Goal: Task Accomplishment & Management: Complete application form

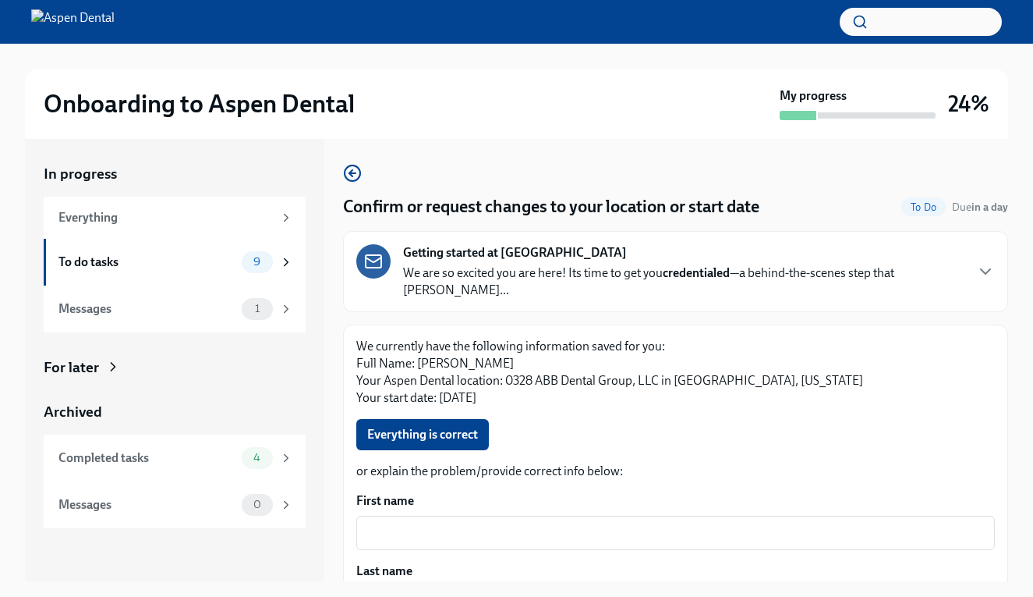
click at [542, 266] on p "We are so excited you are here! Its time to get you credentialed —a behind-the-…" at bounding box center [683, 281] width 561 height 34
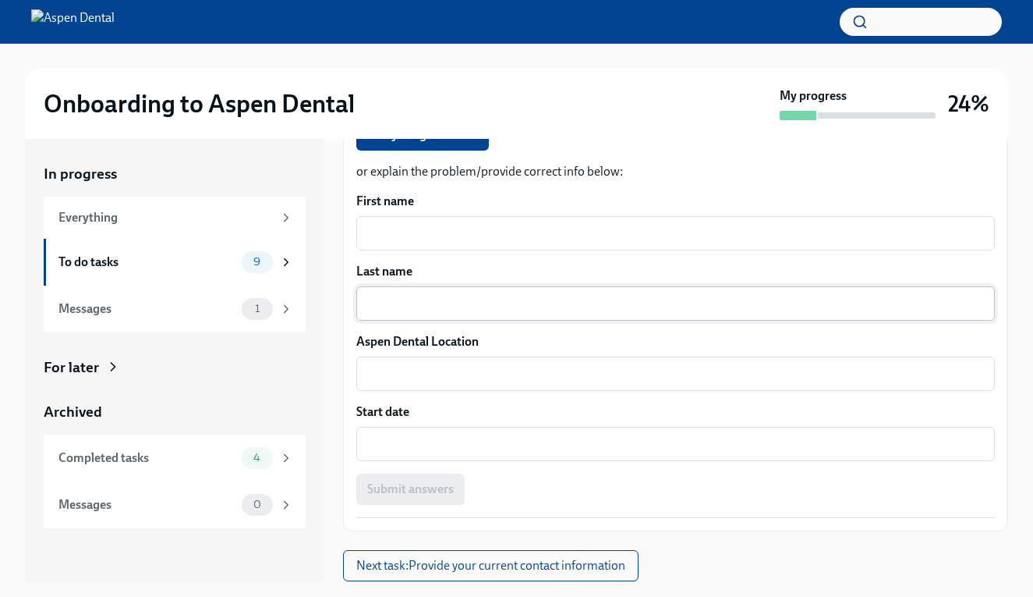
scroll to position [1659, 0]
click at [460, 151] on button "Everything is correct" at bounding box center [422, 134] width 133 height 31
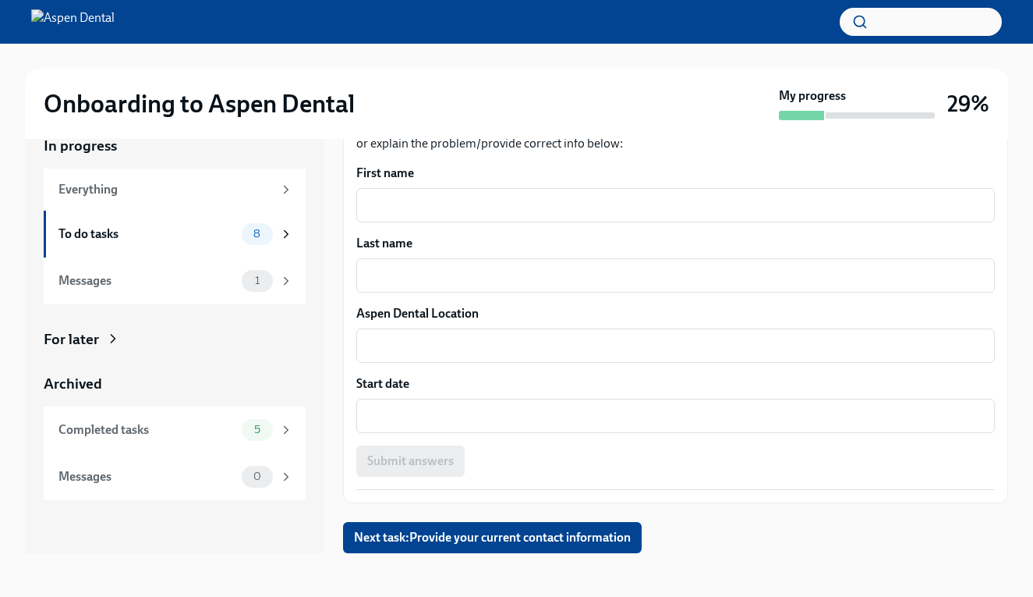
scroll to position [1278, 0]
click at [283, 282] on icon at bounding box center [286, 281] width 14 height 14
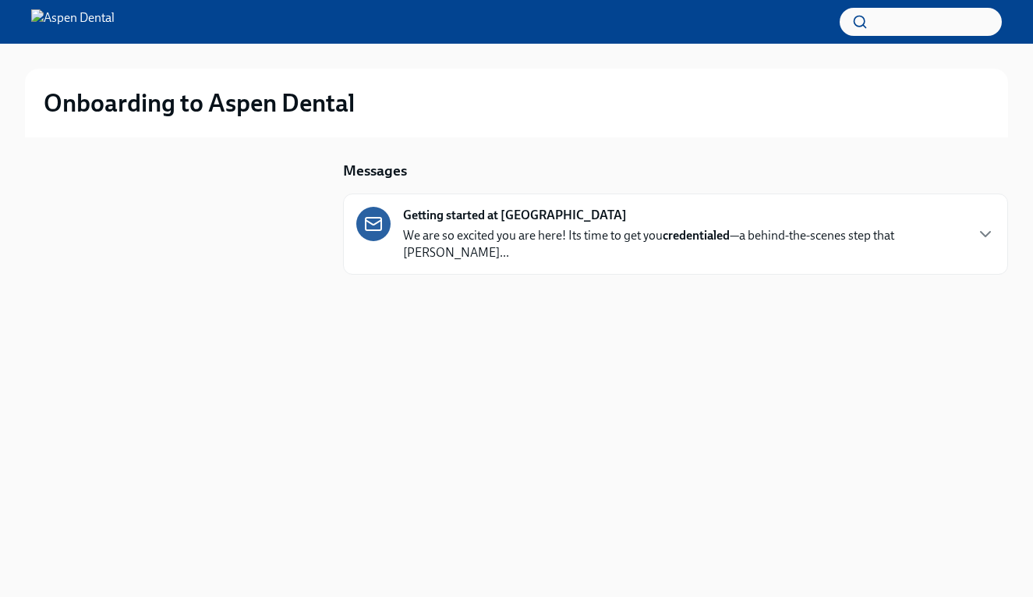
scroll to position [2, 0]
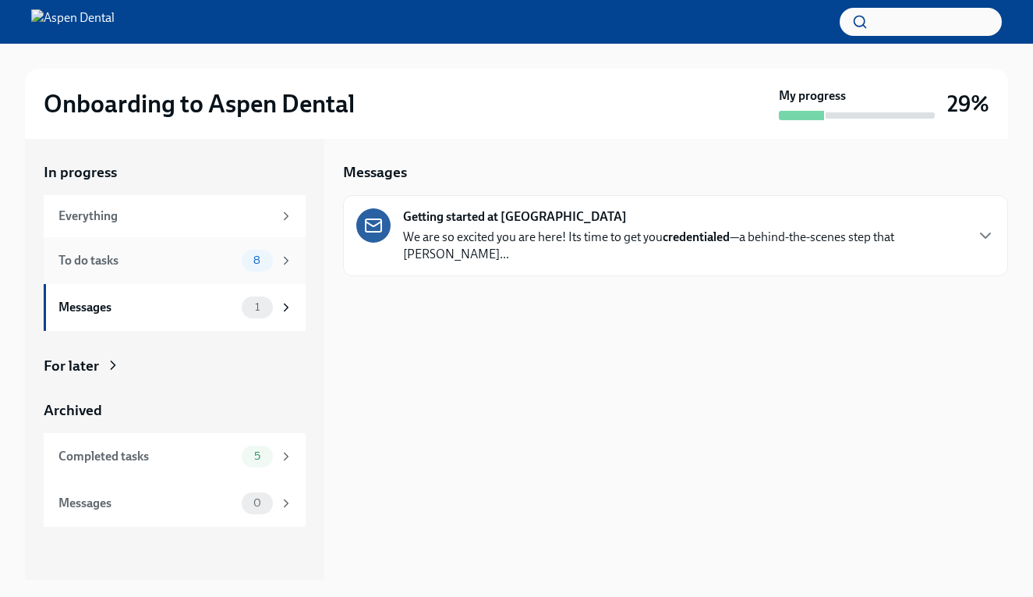
click at [275, 252] on div "8" at bounding box center [267, 261] width 51 height 22
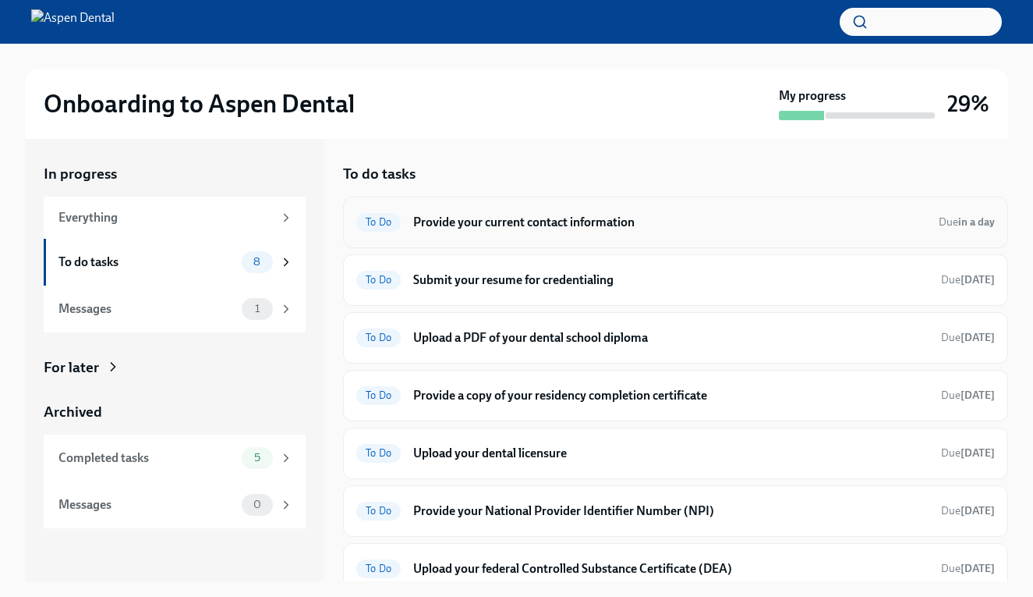
click at [498, 223] on h6 "Provide your current contact information" at bounding box center [669, 222] width 513 height 17
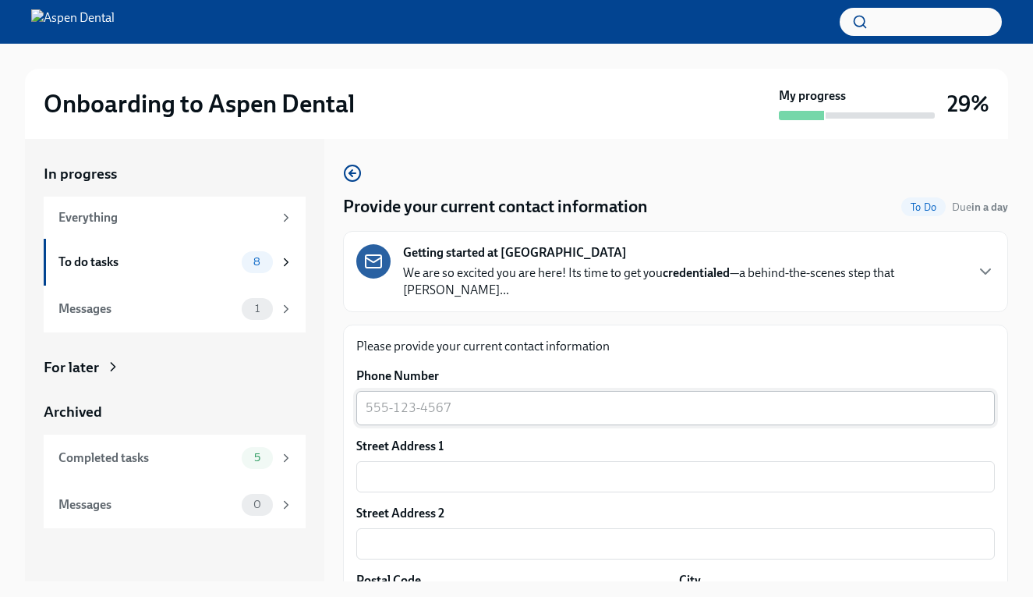
click at [444, 399] on textarea "Phone Number" at bounding box center [676, 408] width 620 height 19
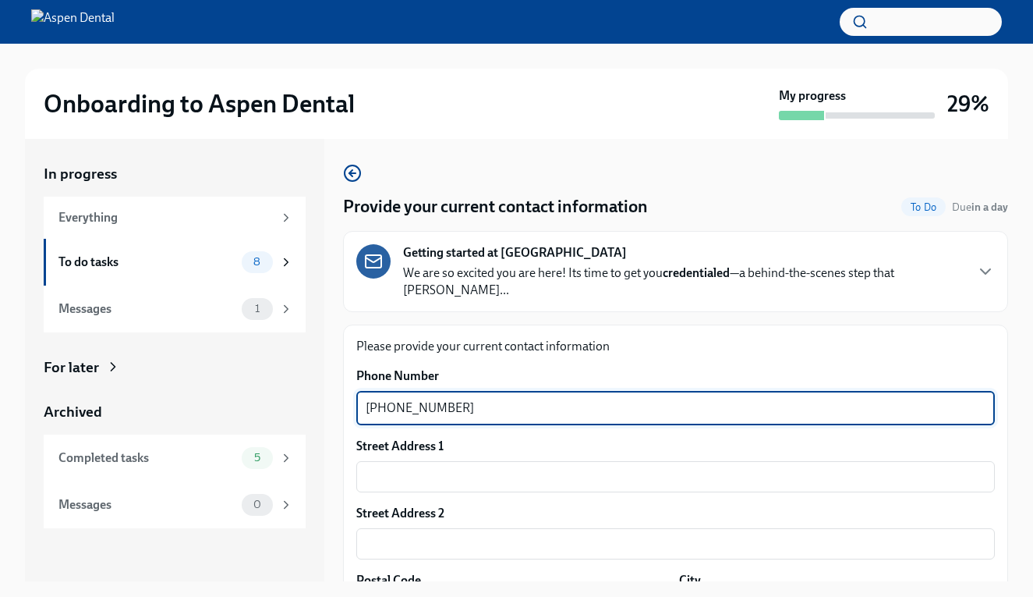
type textarea "[PHONE_NUMBER]"
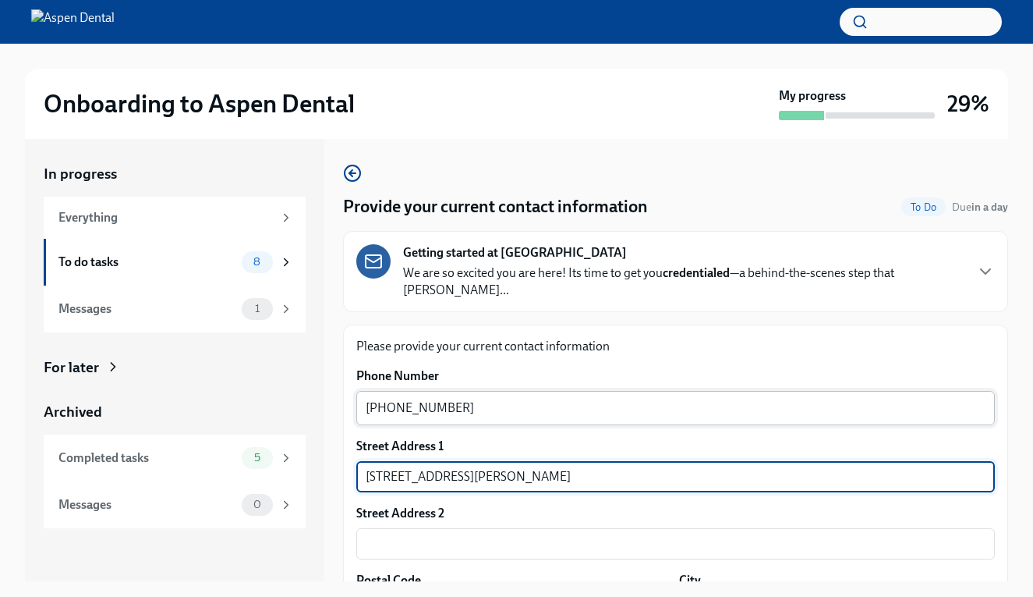
type input "[STREET_ADDRESS][PERSON_NAME]"
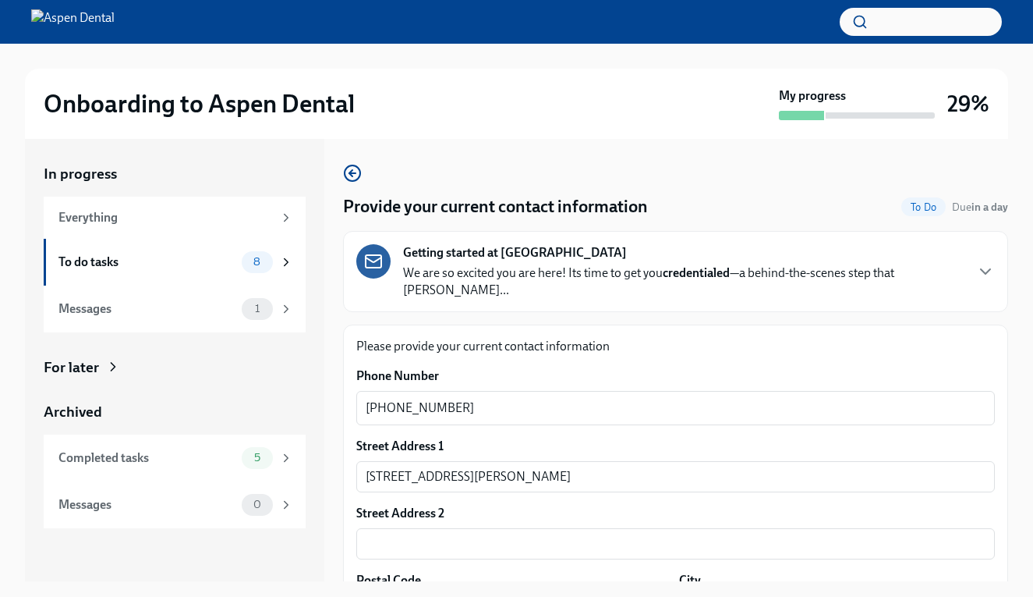
scroll to position [234, 0]
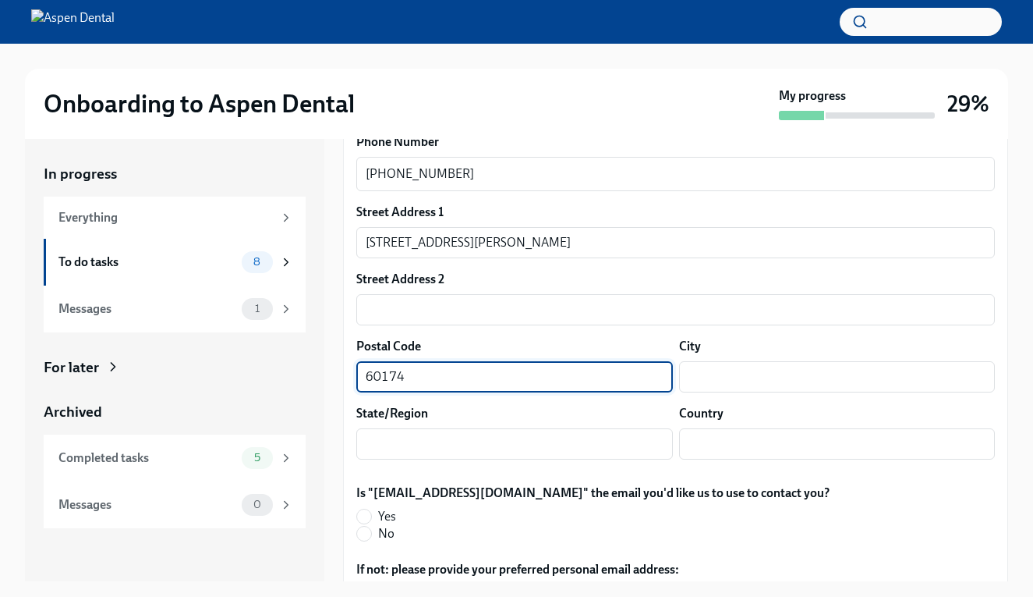
type input "60174"
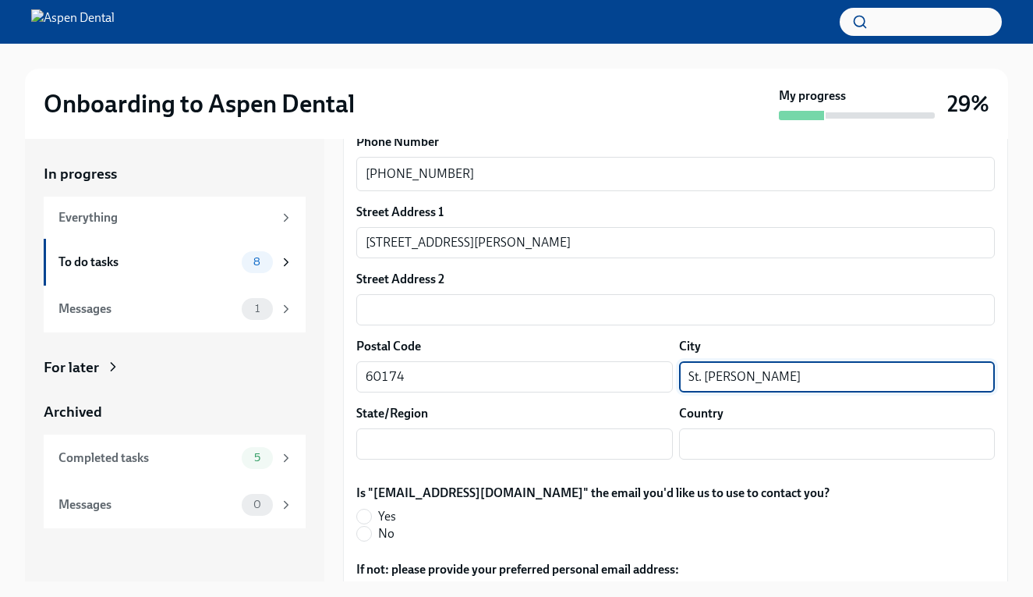
type input "St. [PERSON_NAME]"
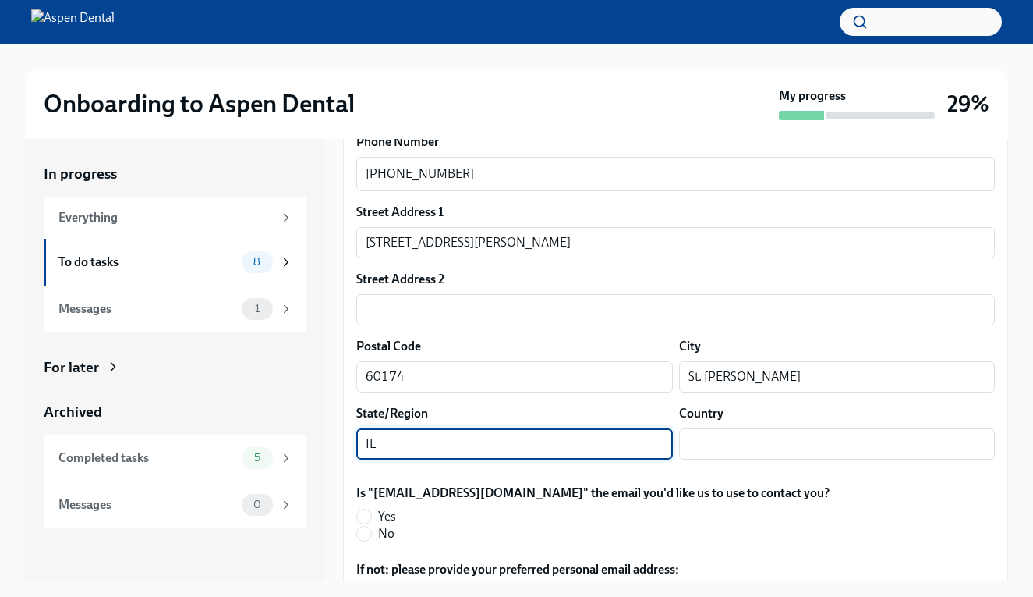
type input "IL"
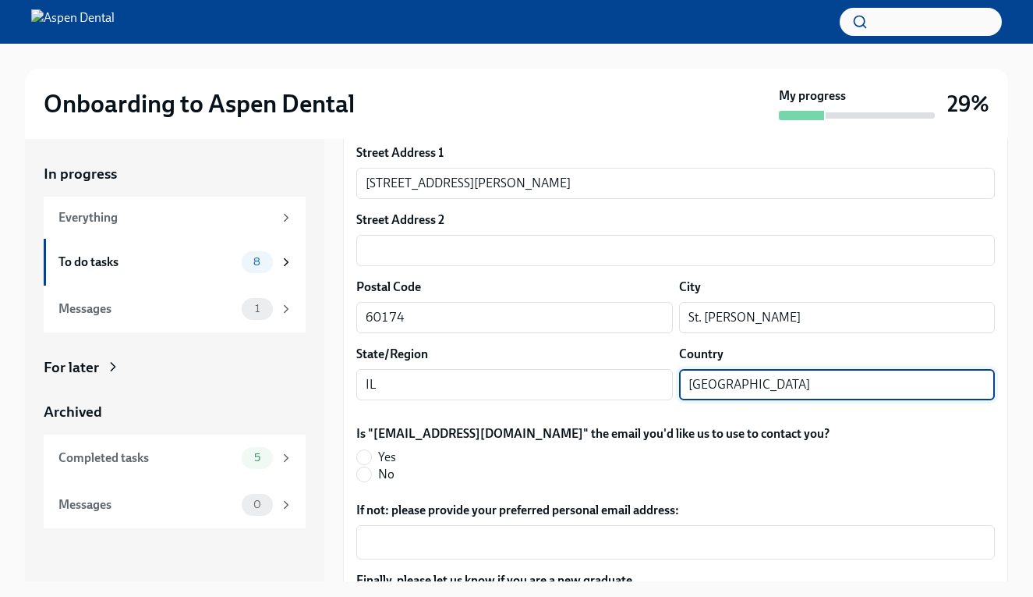
scroll to position [295, 0]
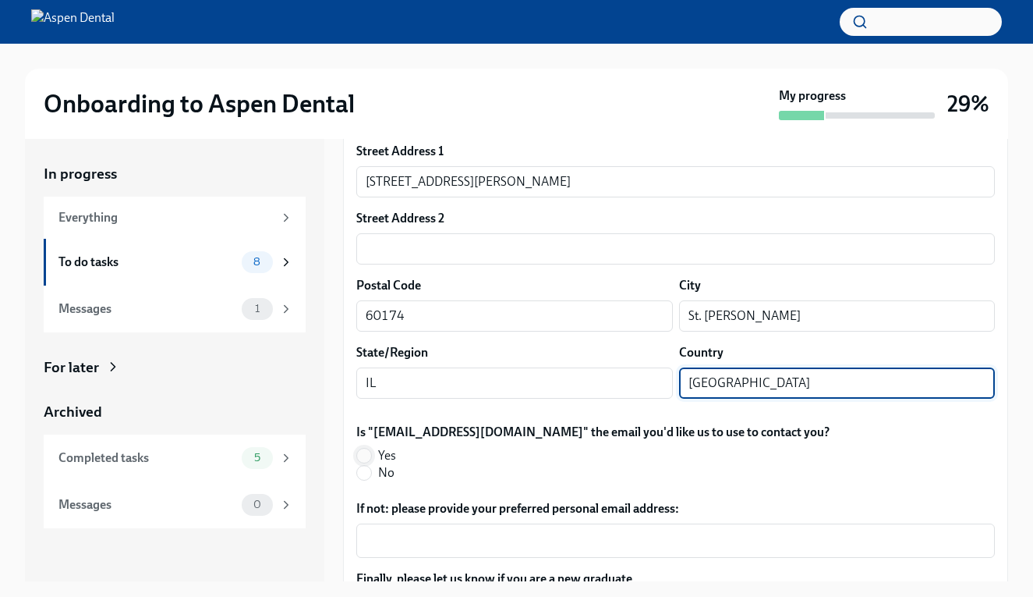
type input "[GEOGRAPHIC_DATA]"
click at [365, 448] on input "Yes" at bounding box center [364, 455] width 14 height 14
radio input "true"
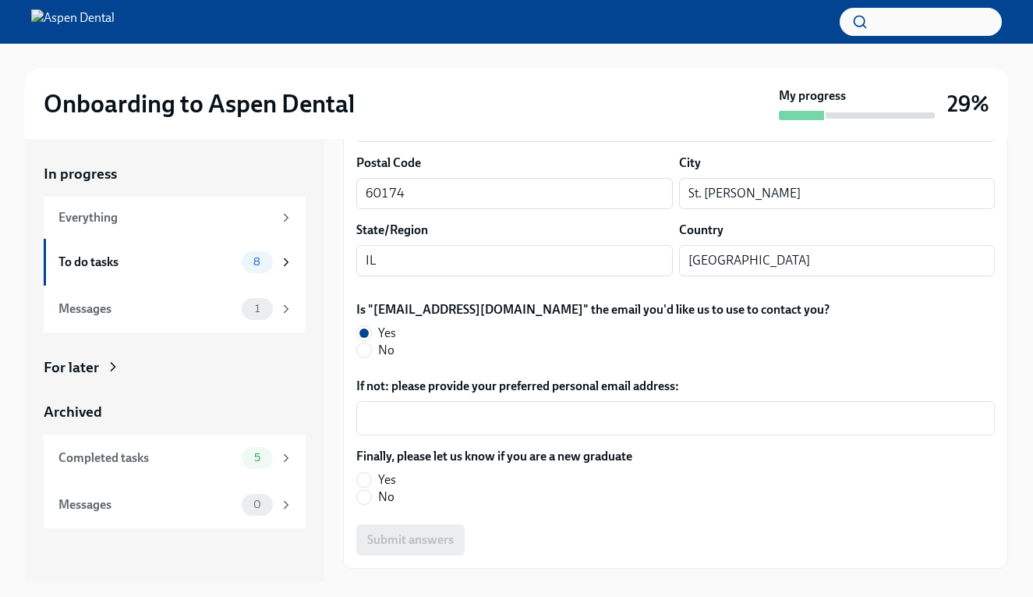
scroll to position [418, 0]
click at [370, 489] on input "No" at bounding box center [364, 496] width 14 height 14
radio input "true"
click at [404, 531] on span "Submit answers" at bounding box center [410, 539] width 87 height 16
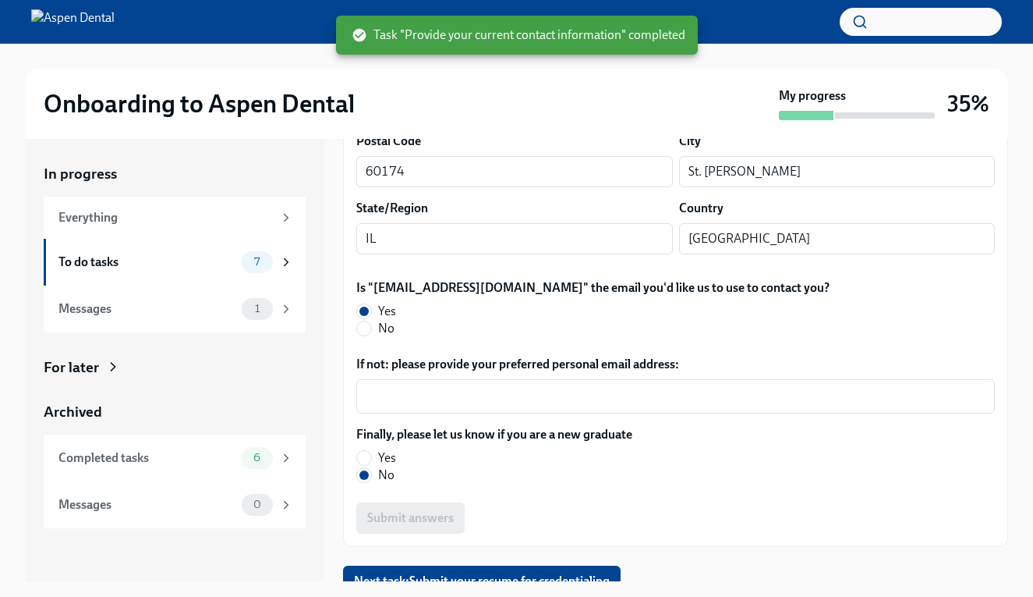
scroll to position [438, 0]
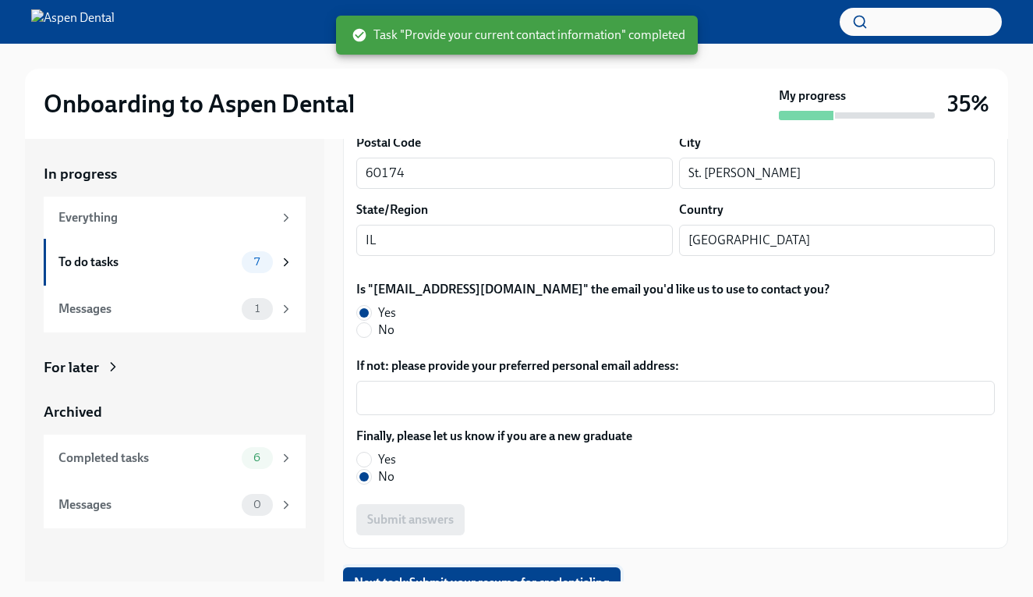
click at [467, 575] on span "Next task : Submit your resume for credentialing" at bounding box center [482, 583] width 256 height 16
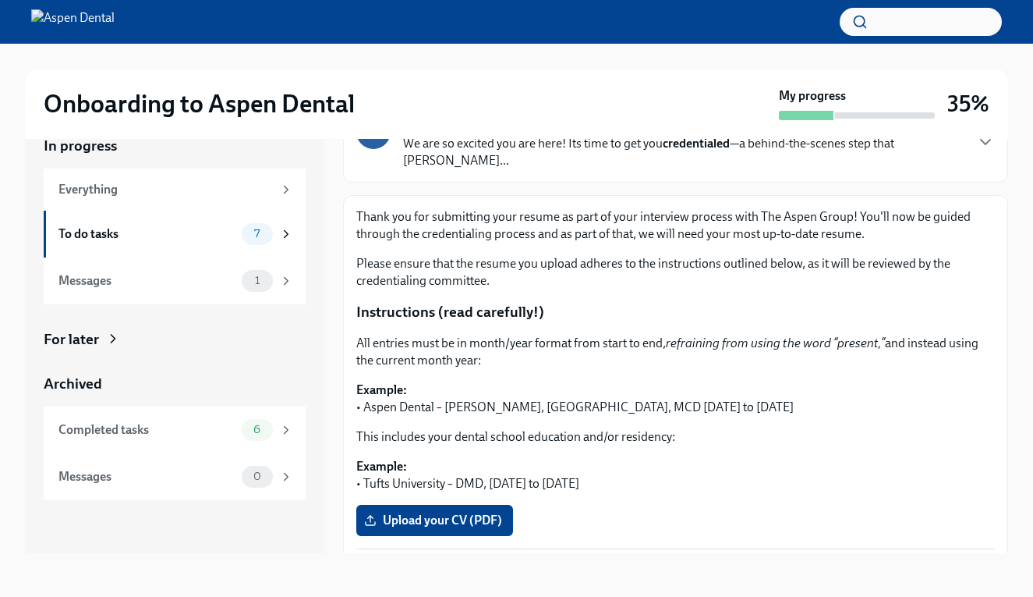
scroll to position [99, 0]
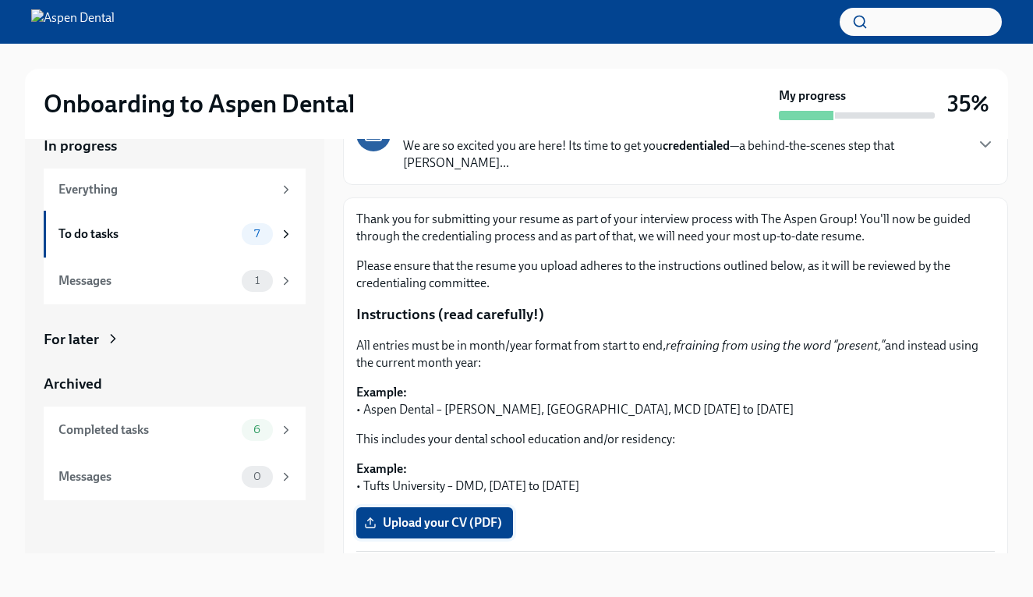
click at [450, 515] on span "Upload your CV (PDF)" at bounding box center [434, 523] width 135 height 16
click at [0, 0] on input "Upload your CV (PDF)" at bounding box center [0, 0] width 0 height 0
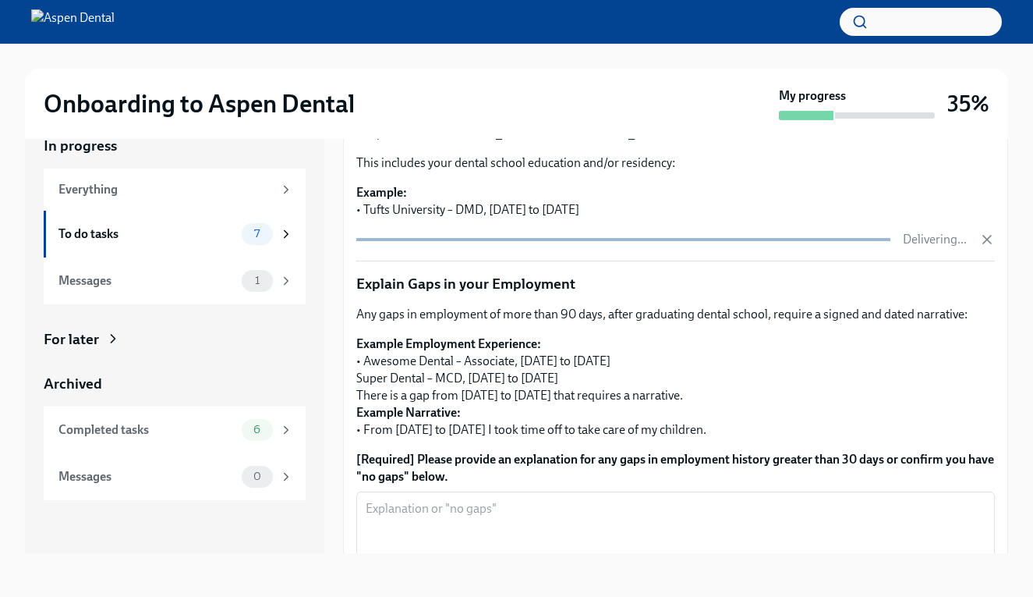
scroll to position [388, 0]
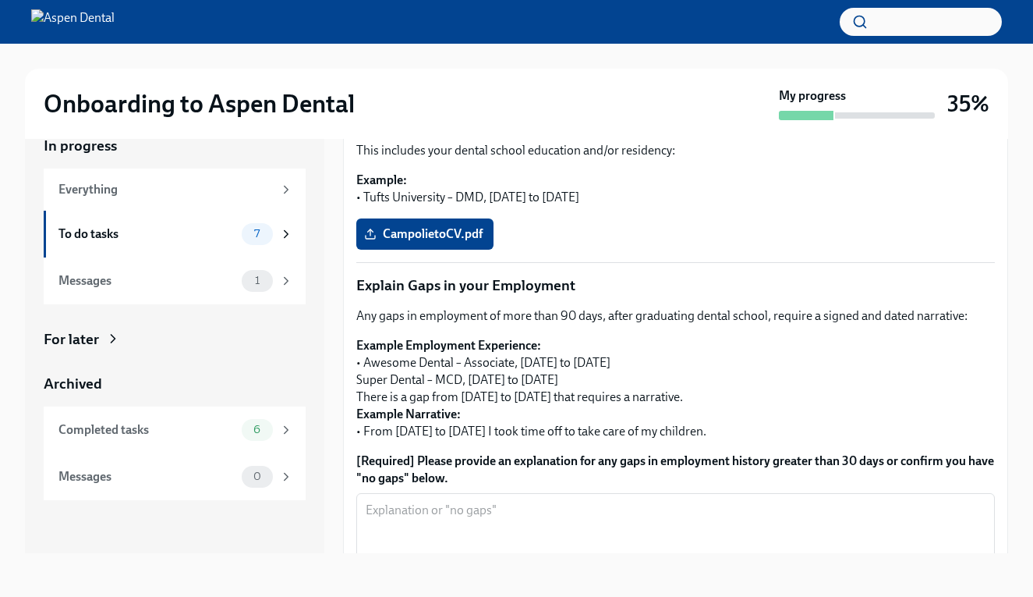
click at [608, 468] on label "[Required] Please provide an explanation for any gaps in employment history gre…" at bounding box center [675, 469] width 639 height 34
click at [608, 501] on textarea "[Required] Please provide an explanation for any gaps in employment history gre…" at bounding box center [676, 538] width 620 height 75
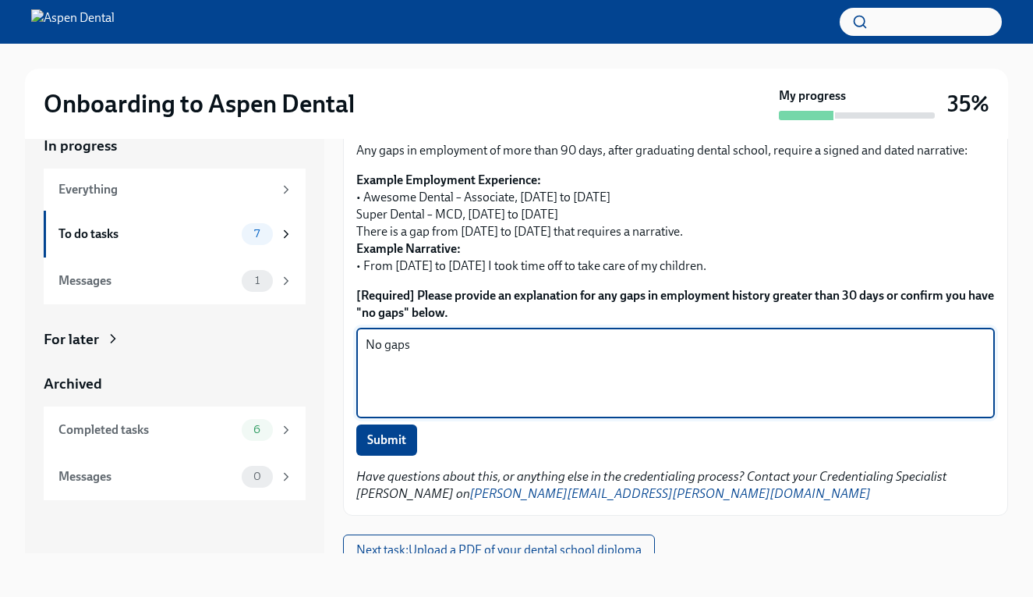
scroll to position [548, 0]
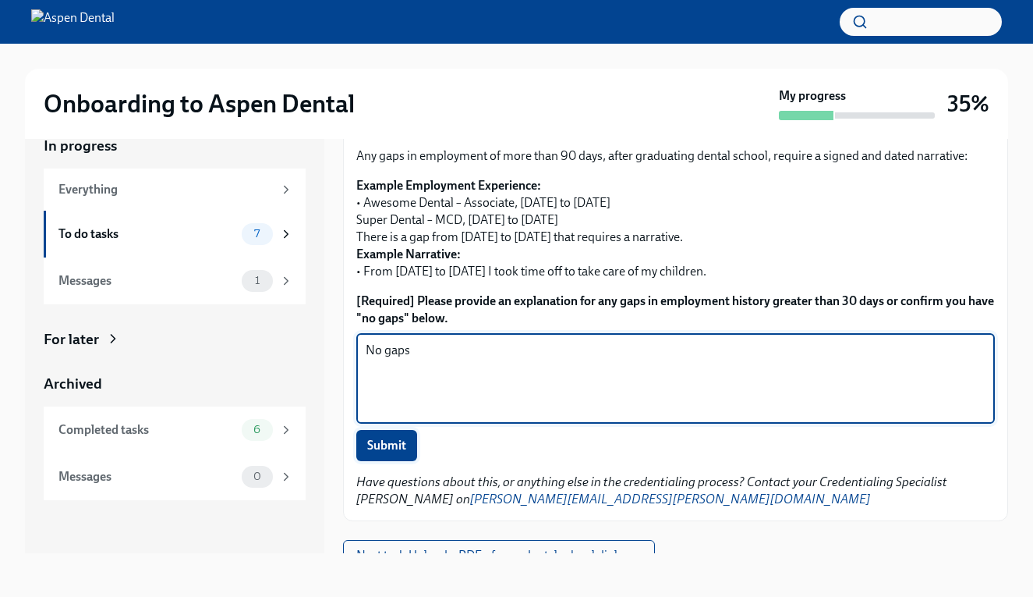
type textarea "No gaps"
click at [408, 438] on button "Submit" at bounding box center [386, 445] width 61 height 31
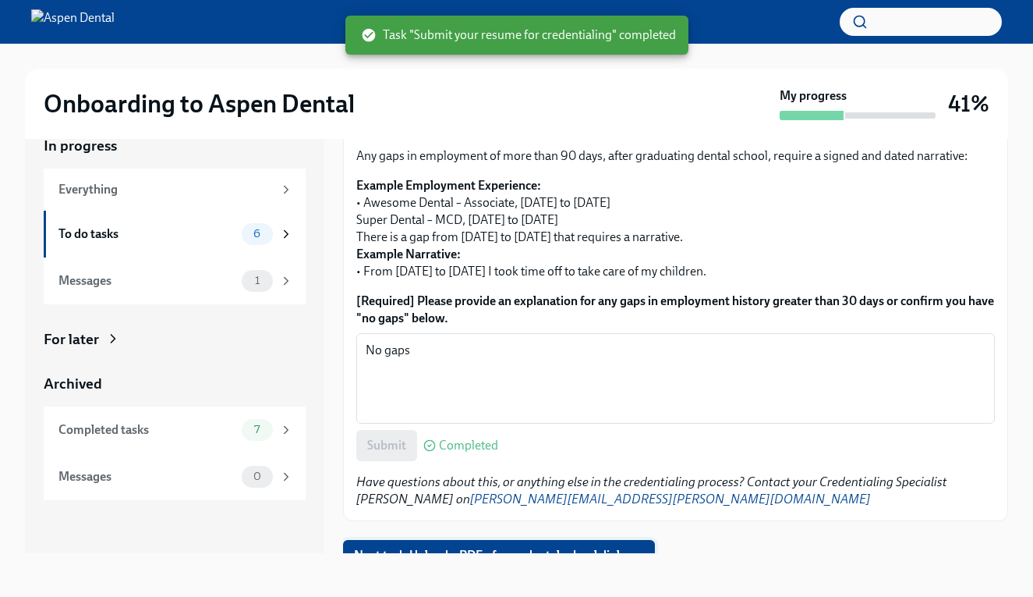
click at [523, 548] on span "Next task : Upload a PDF of your dental school diploma" at bounding box center [499, 556] width 290 height 16
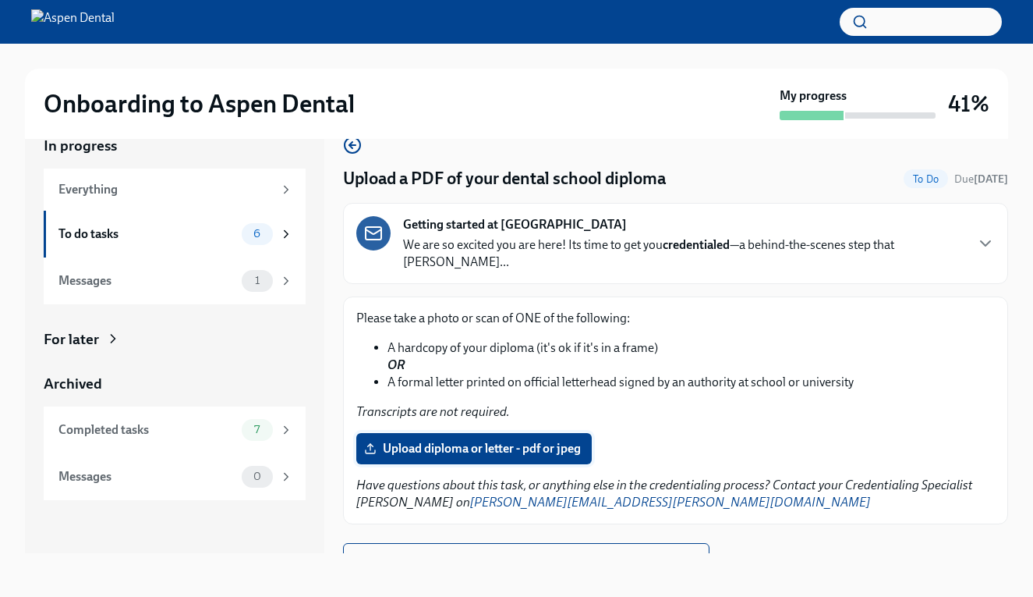
click at [487, 441] on span "Upload diploma or letter - pdf or jpeg" at bounding box center [474, 449] width 214 height 16
click at [0, 0] on input "Upload diploma or letter - pdf or jpeg" at bounding box center [0, 0] width 0 height 0
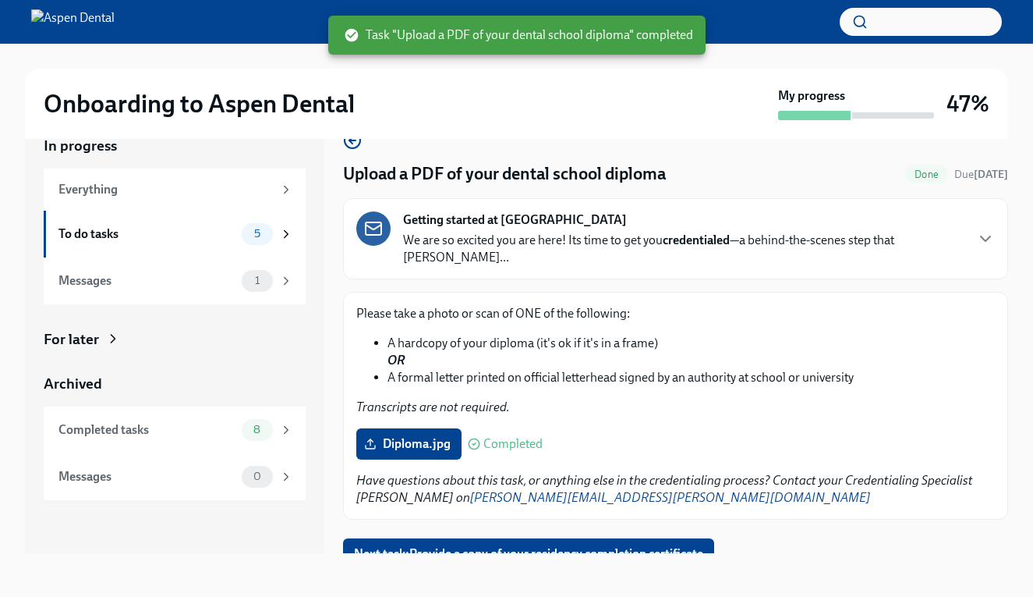
scroll to position [4, 0]
click at [524, 547] on span "Next task : Provide a copy of your residency completion certificate" at bounding box center [528, 555] width 349 height 16
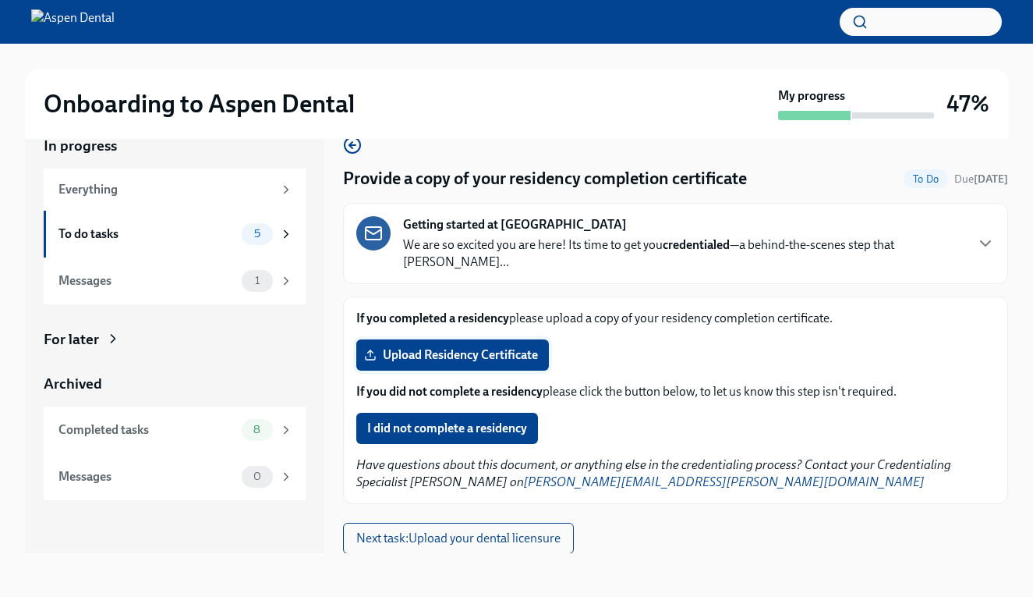
click at [494, 347] on span "Upload Residency Certificate" at bounding box center [452, 355] width 171 height 16
click at [0, 0] on input "Upload Residency Certificate" at bounding box center [0, 0] width 0 height 0
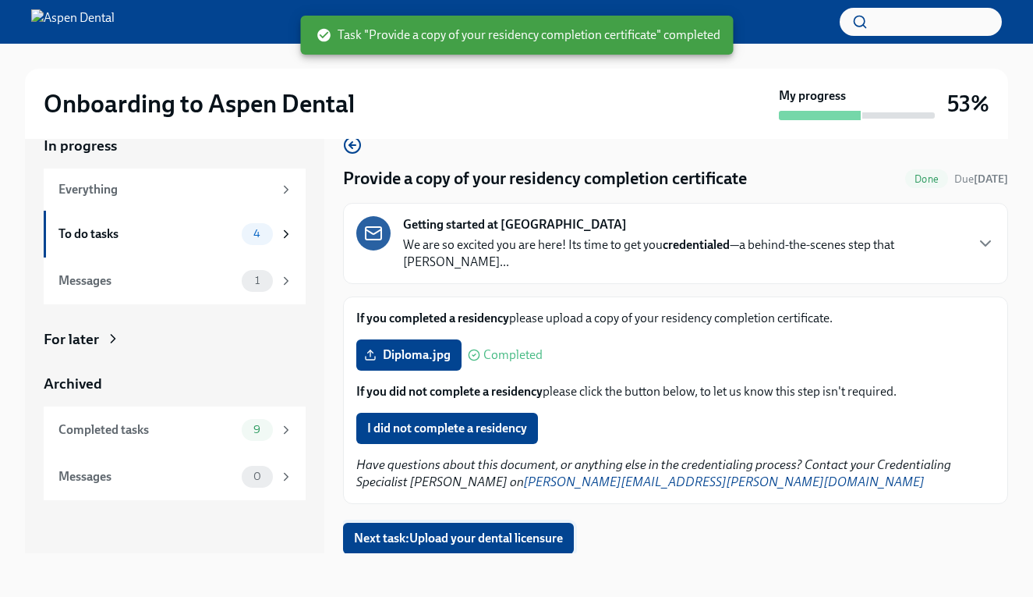
click at [491, 530] on span "Next task : Upload your dental licensure" at bounding box center [458, 538] width 209 height 16
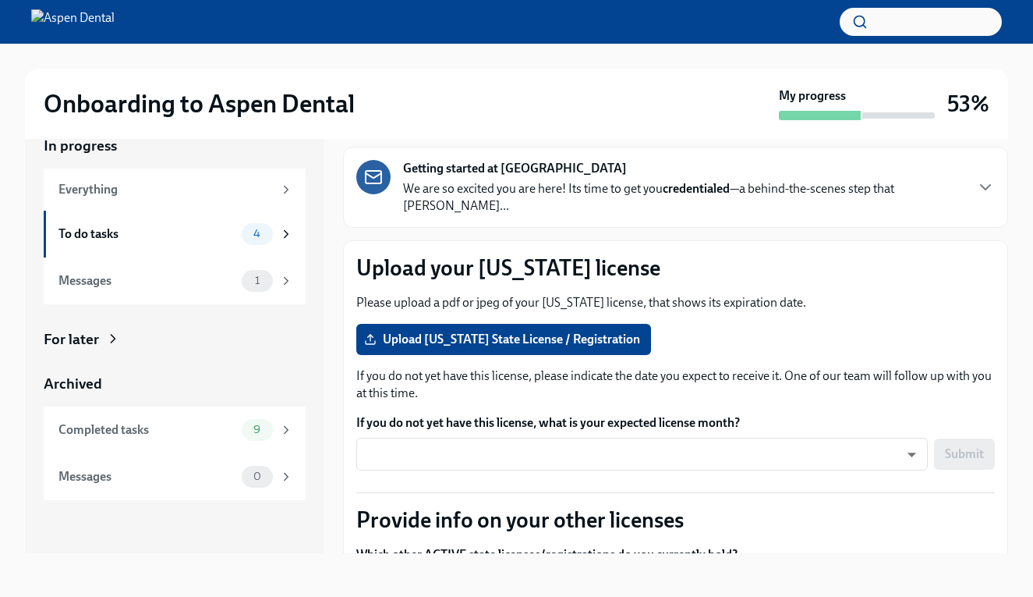
scroll to position [56, 0]
click at [515, 331] on span "Upload [US_STATE] State License / Registration" at bounding box center [503, 339] width 273 height 16
click at [0, 0] on input "Upload [US_STATE] State License / Registration" at bounding box center [0, 0] width 0 height 0
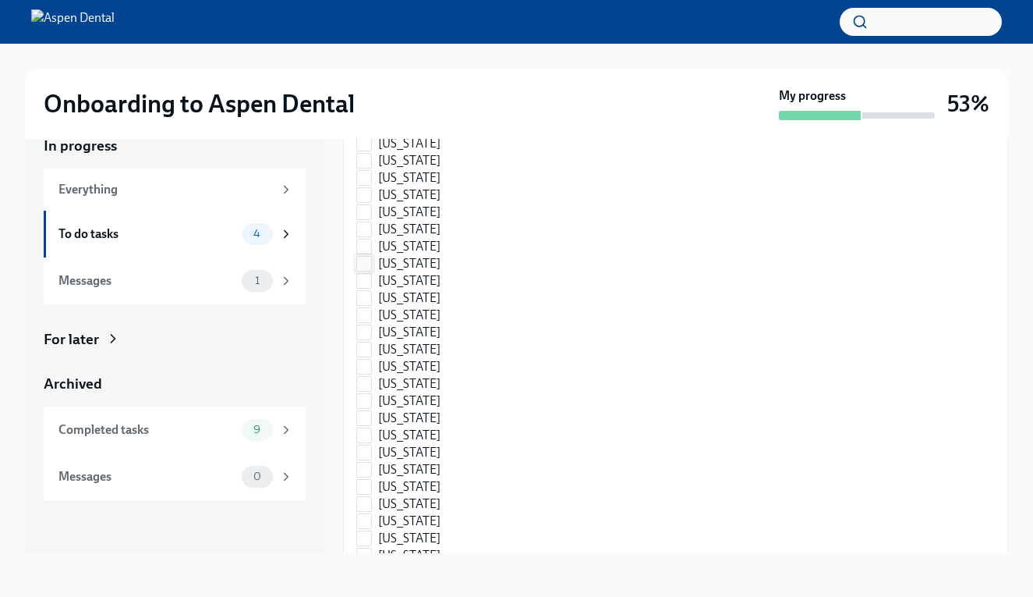
scroll to position [2006, 0]
click at [432, 392] on span "[US_STATE]" at bounding box center [409, 400] width 62 height 17
click at [371, 393] on input "[US_STATE]" at bounding box center [364, 400] width 14 height 14
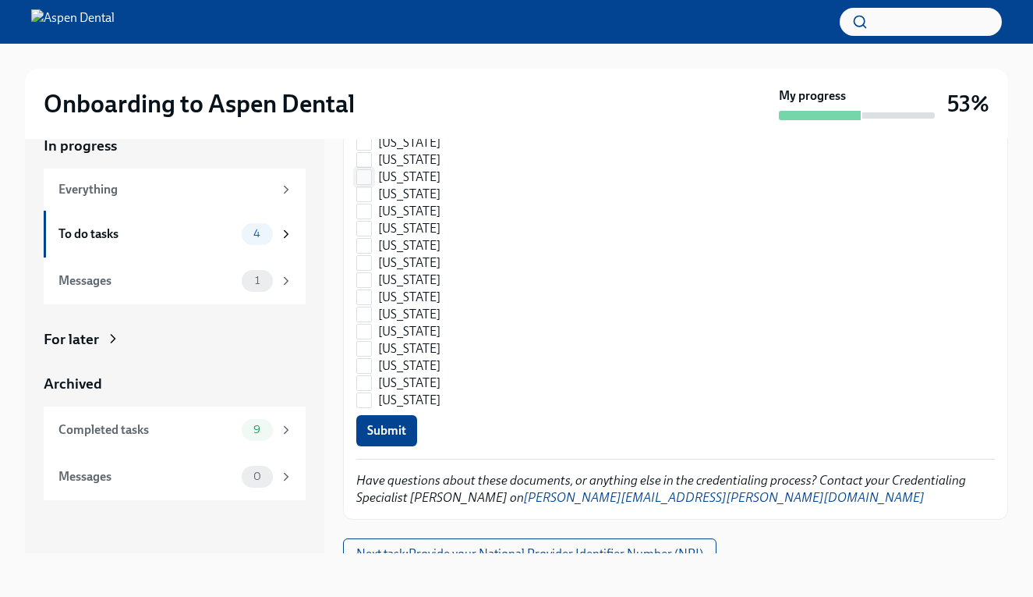
scroll to position [2296, 0]
click at [376, 427] on button "Submit" at bounding box center [386, 431] width 61 height 31
checkbox input "true"
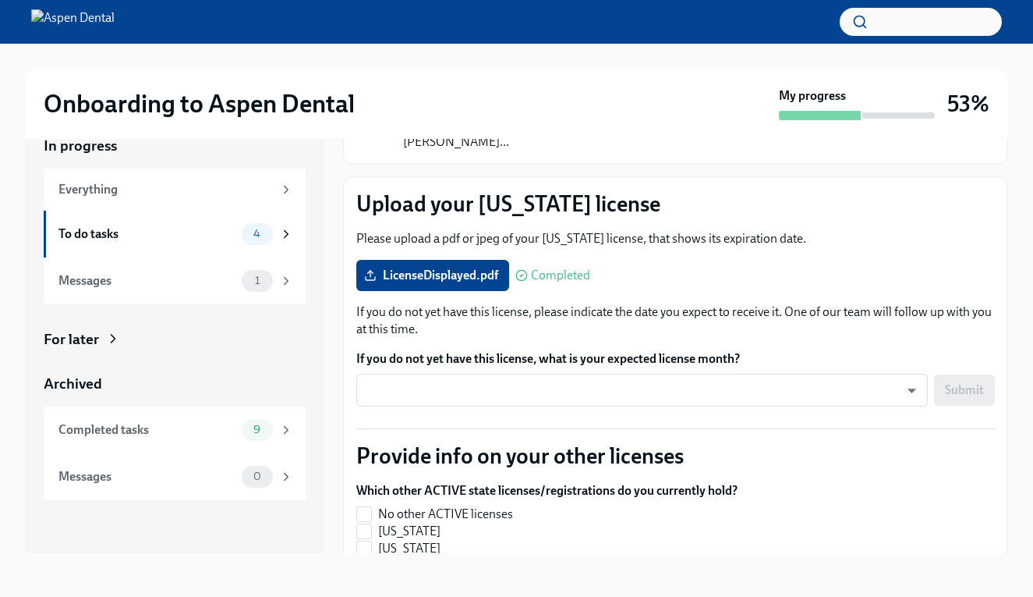
scroll to position [119, 0]
click at [622, 363] on body "Onboarding to Aspen Dental My progress 53% In progress Everything To do tasks 4…" at bounding box center [516, 284] width 1033 height 625
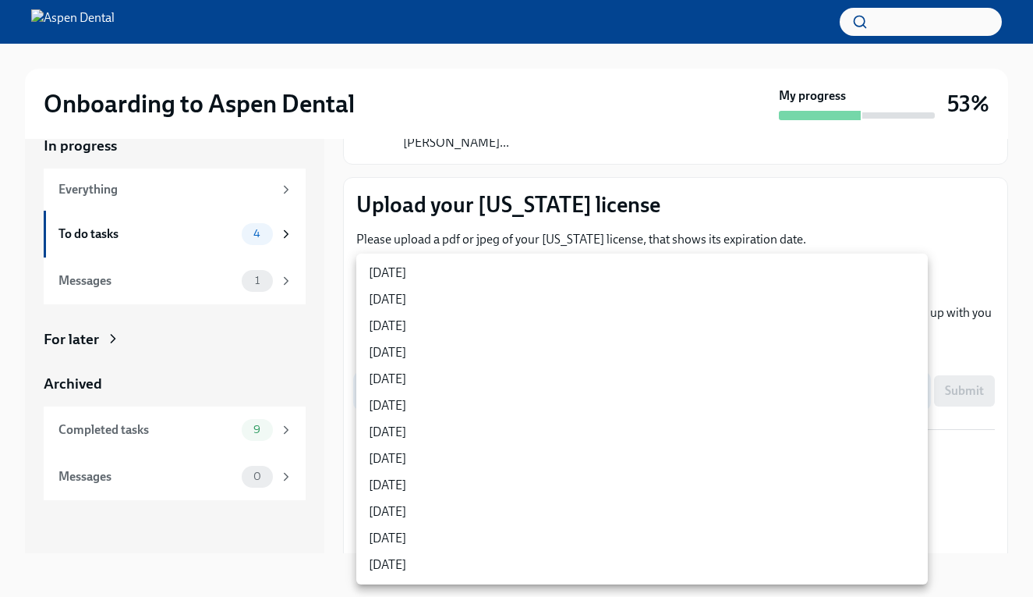
click at [767, 198] on div at bounding box center [516, 298] width 1033 height 597
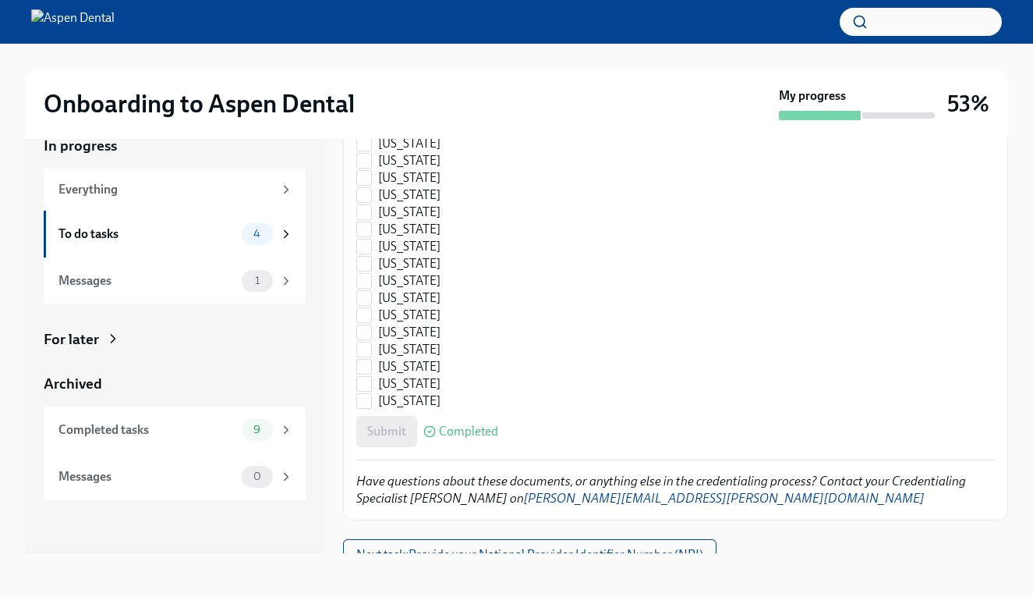
scroll to position [2296, 0]
click at [593, 548] on span "Next task : Provide your National Provider Identifier Number (NPI)" at bounding box center [529, 556] width 347 height 16
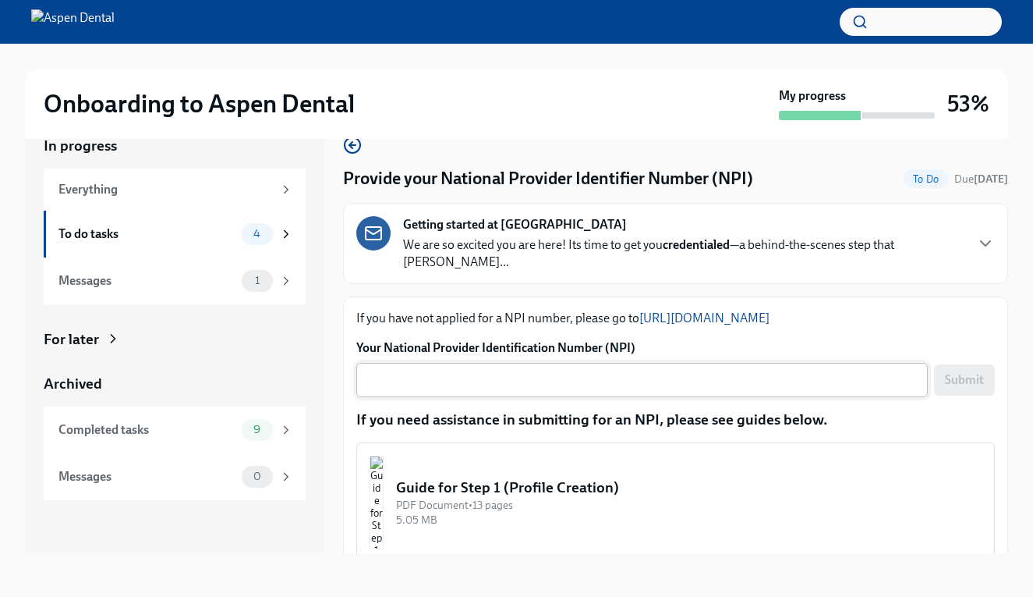
click at [587, 370] on textarea "Your National Provider Identification Number (NPI)" at bounding box center [642, 379] width 553 height 19
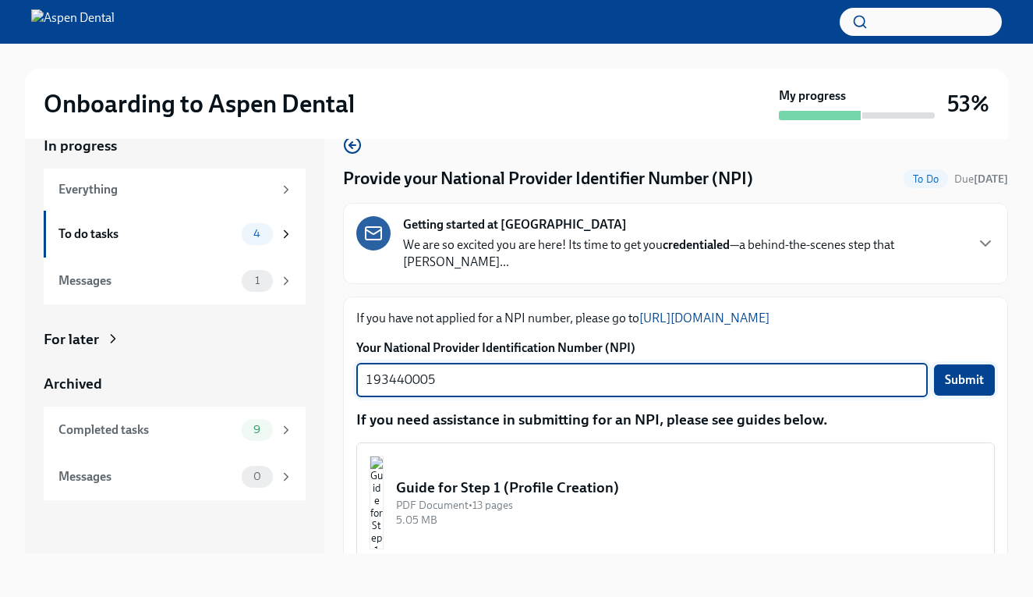
type textarea "193440005"
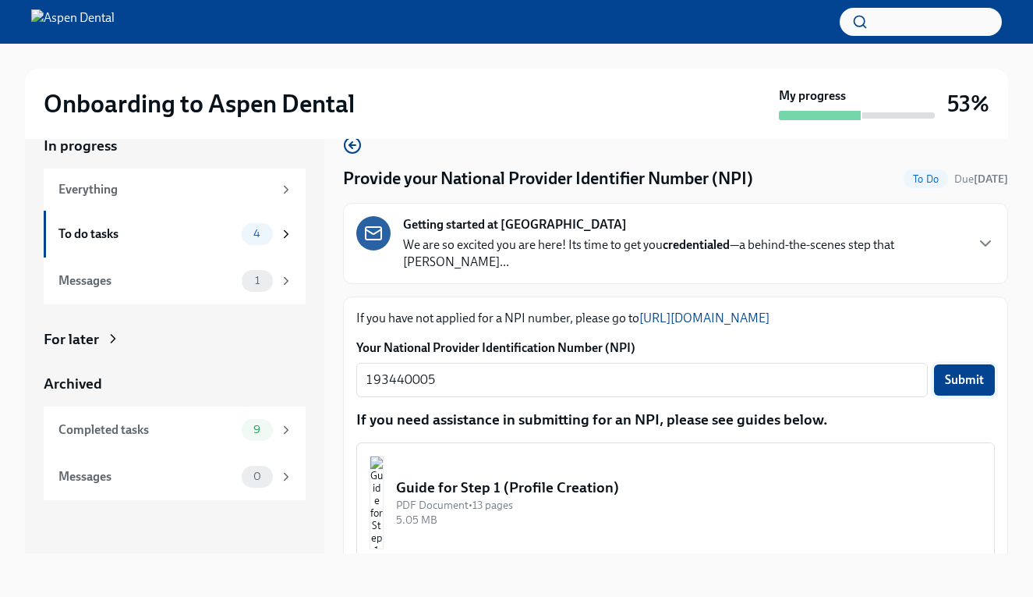
click at [964, 372] on span "Submit" at bounding box center [964, 380] width 39 height 16
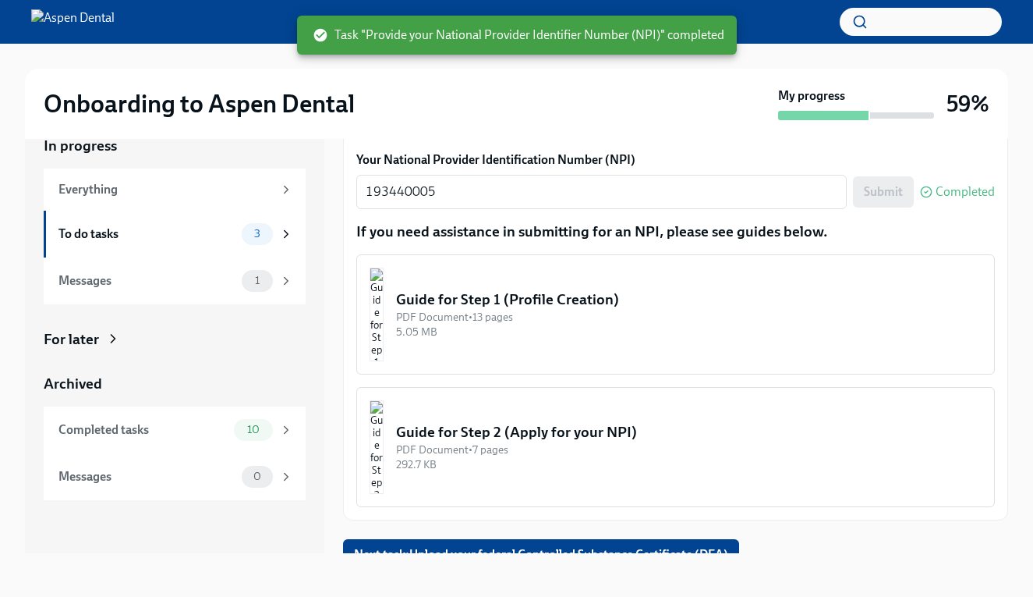
scroll to position [187, 0]
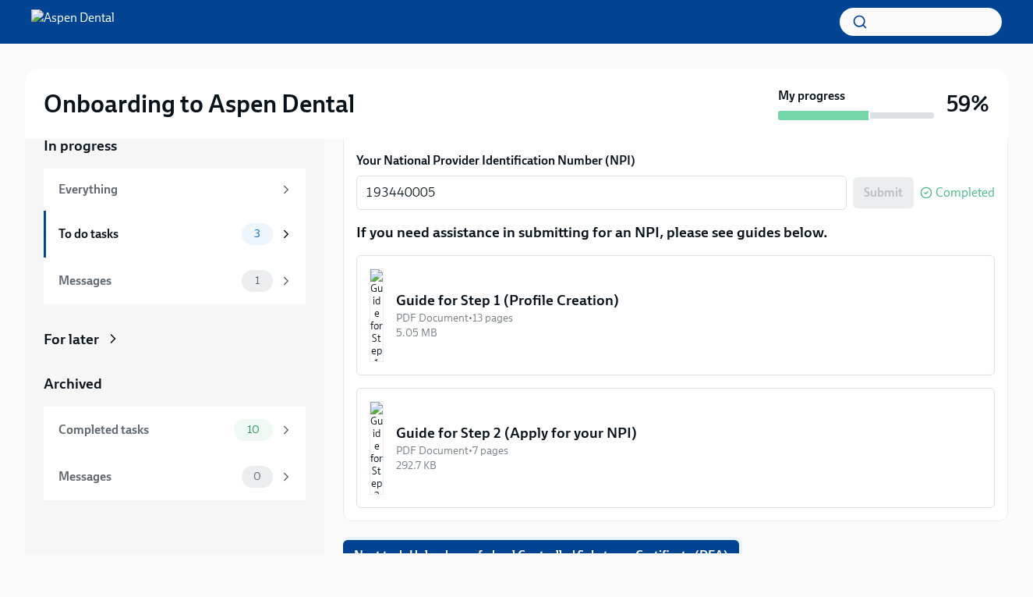
click at [669, 548] on span "Next task : Upload your federal Controlled Substance Certificate (DEA)" at bounding box center [541, 556] width 374 height 16
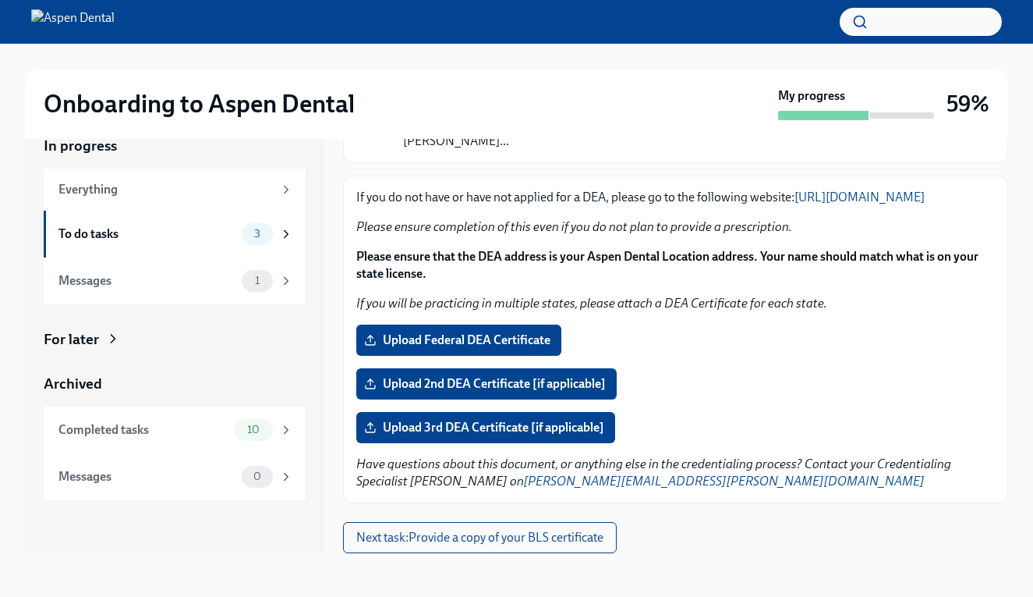
scroll to position [121, 0]
click at [478, 340] on span "Upload Federal DEA Certificate" at bounding box center [458, 340] width 183 height 16
click at [0, 0] on input "Upload Federal DEA Certificate" at bounding box center [0, 0] width 0 height 0
click at [536, 540] on span "Next task : Provide a copy of your BLS certificate" at bounding box center [479, 538] width 247 height 16
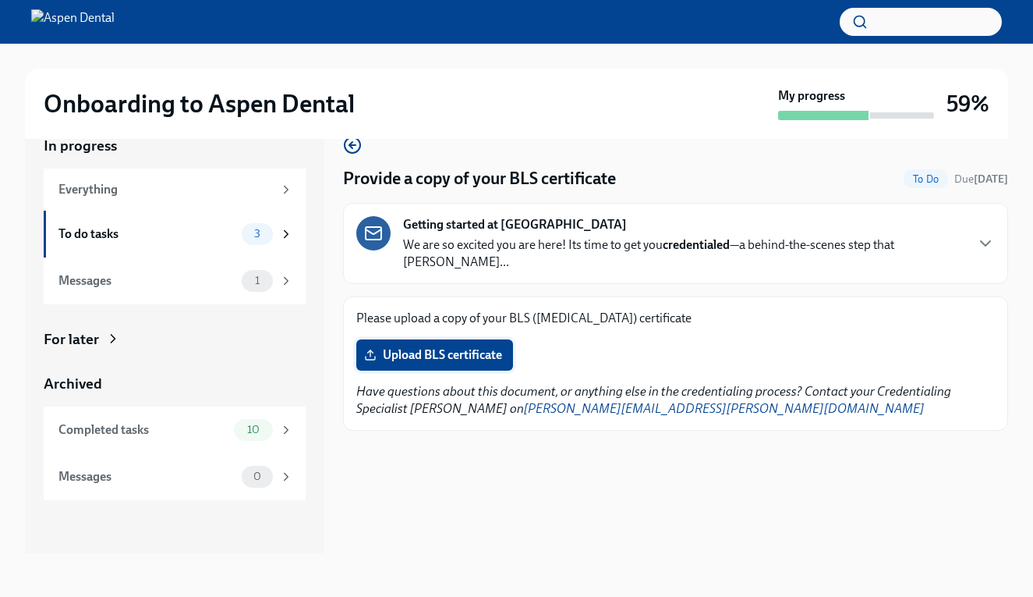
click at [482, 347] on span "Upload BLS certificate" at bounding box center [434, 355] width 135 height 16
click at [0, 0] on input "Upload BLS certificate" at bounding box center [0, 0] width 0 height 0
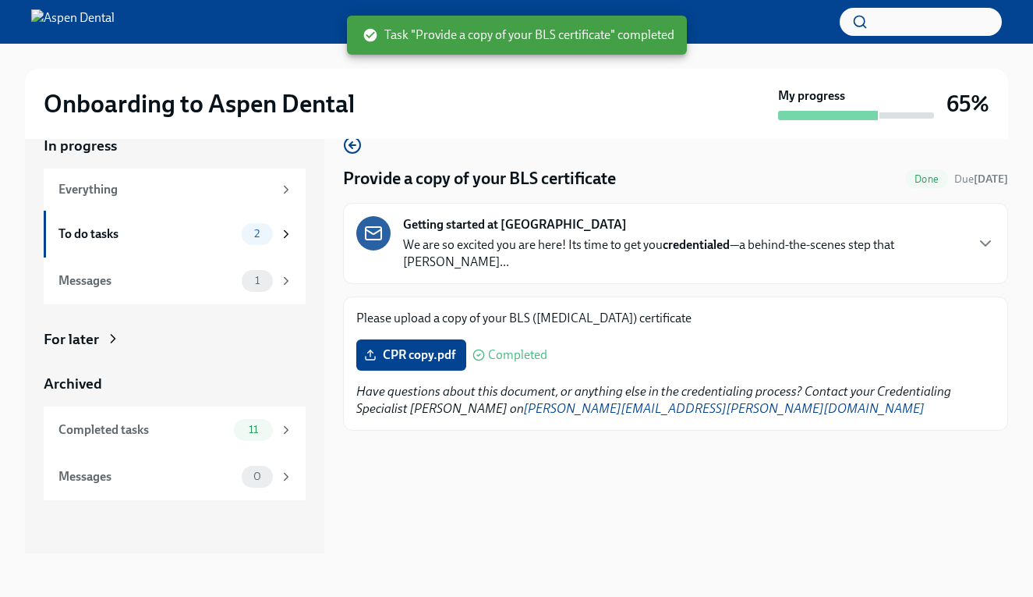
scroll to position [28, 0]
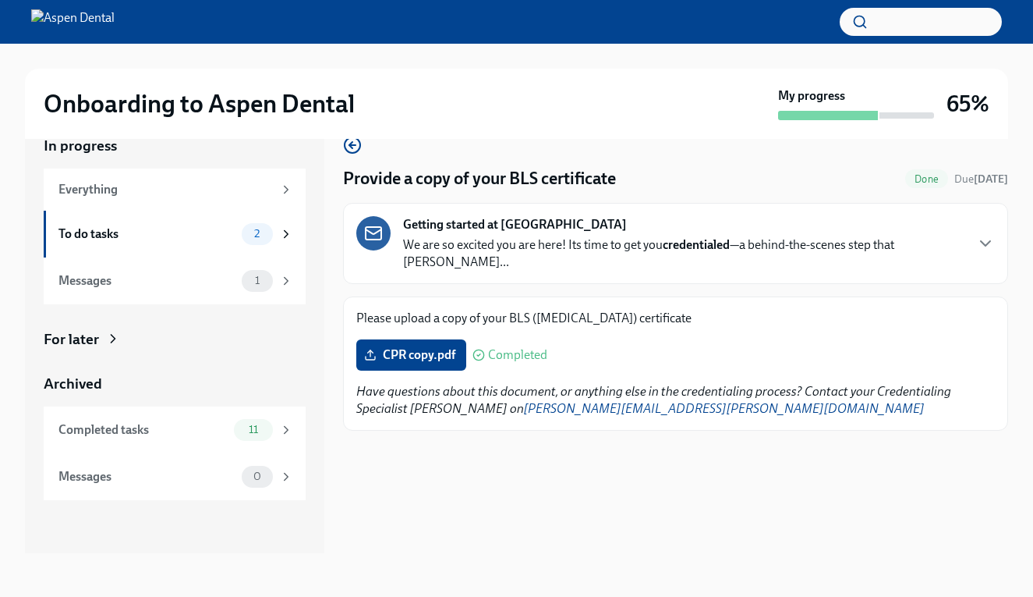
click at [112, 342] on icon at bounding box center [113, 339] width 16 height 16
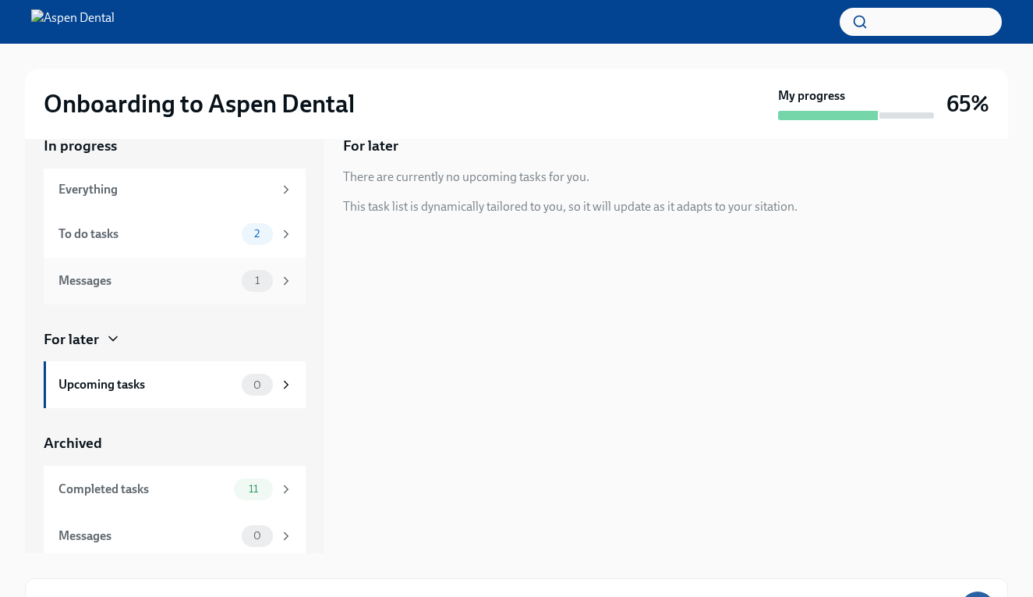
click at [284, 279] on icon at bounding box center [286, 281] width 14 height 14
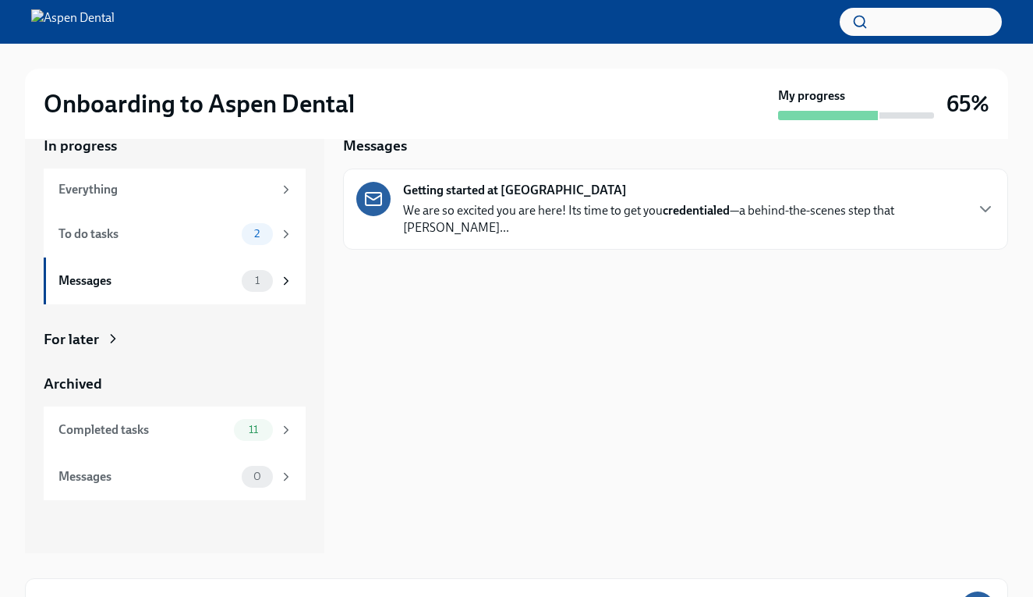
click at [545, 199] on div "Getting started at Aspen Dental We are so excited you are here! Its time to get…" at bounding box center [683, 209] width 561 height 55
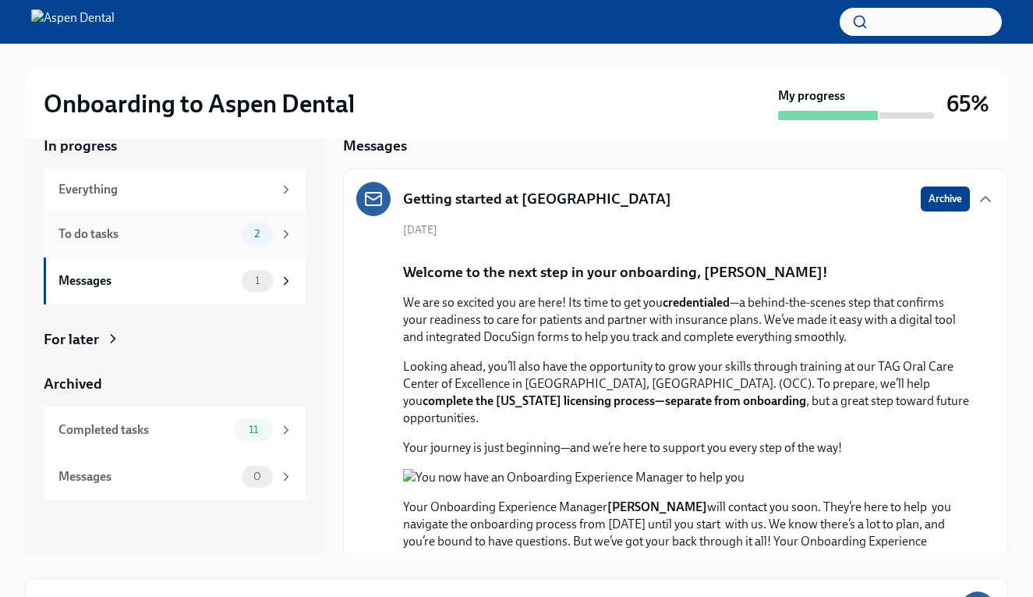
click at [277, 229] on div "2" at bounding box center [267, 234] width 51 height 22
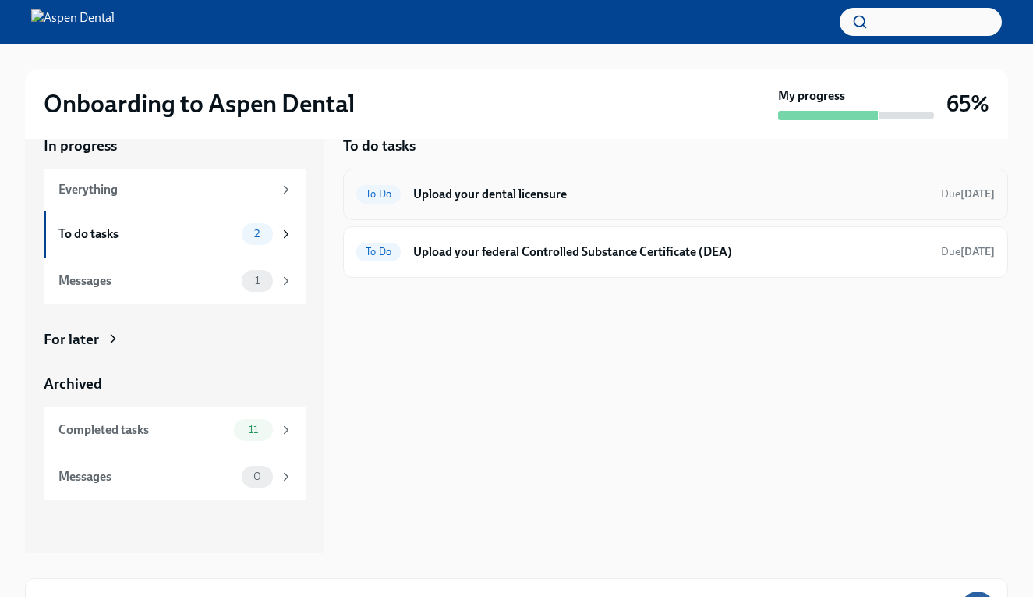
click at [489, 190] on h6 "Upload your dental licensure" at bounding box center [671, 194] width 516 height 17
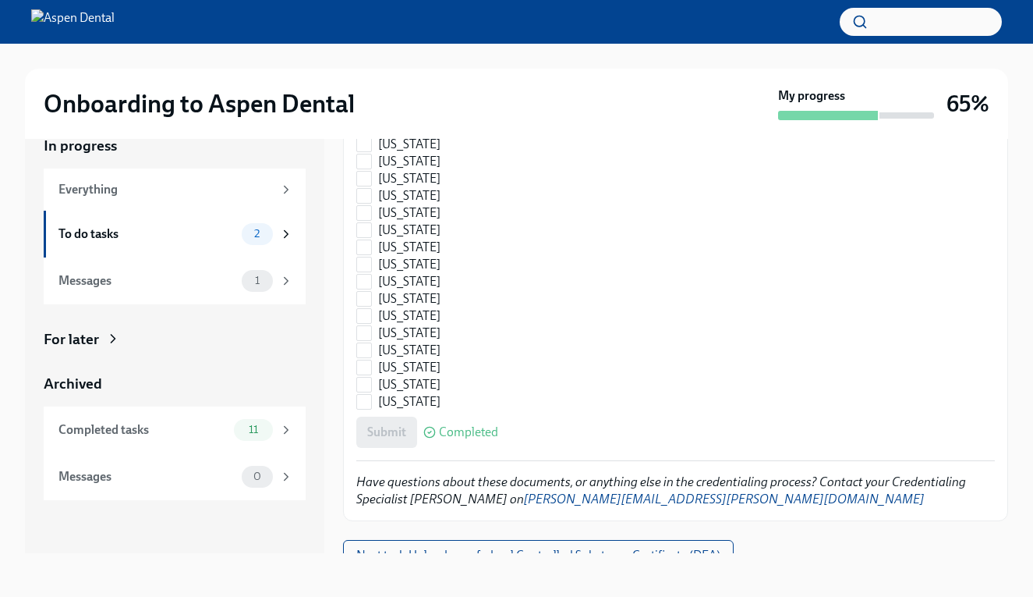
scroll to position [28, 0]
click at [395, 416] on div "Submit Completed" at bounding box center [675, 431] width 639 height 31
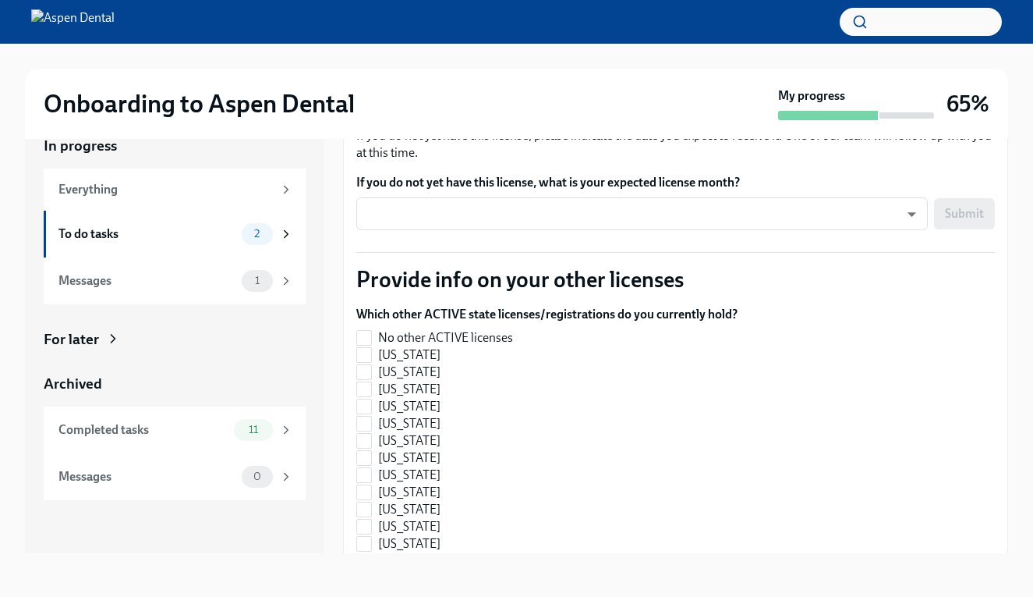
scroll to position [296, 0]
click at [365, 331] on input "No other ACTIVE licenses" at bounding box center [364, 338] width 14 height 14
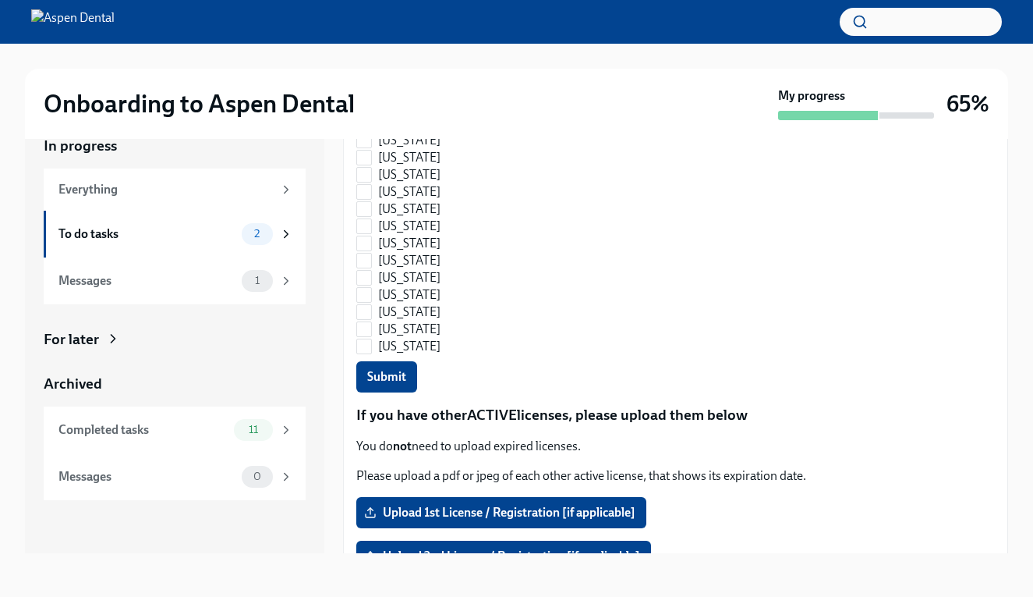
scroll to position [1164, 0]
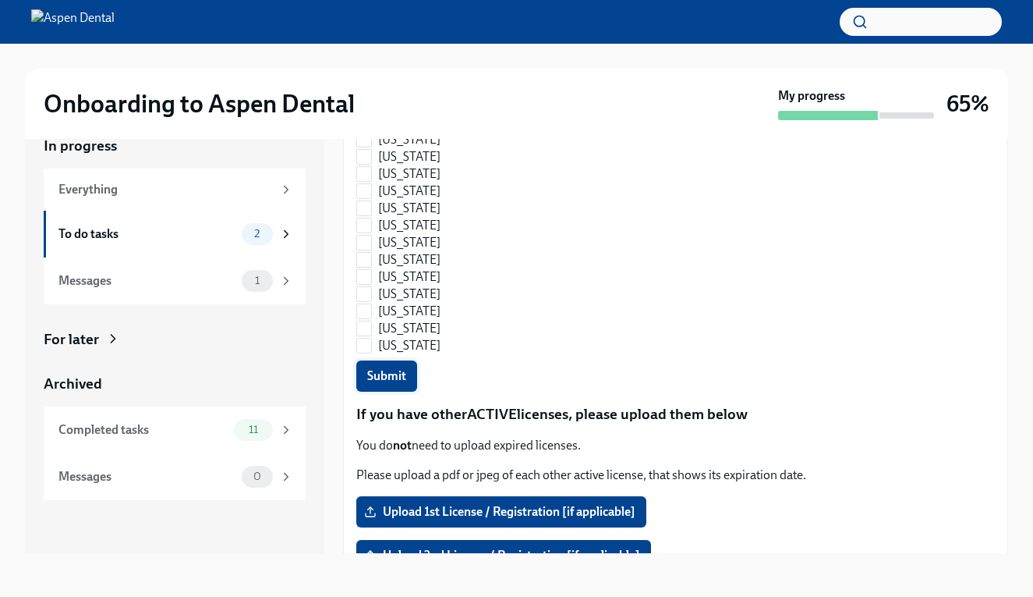
click at [399, 368] on span "Submit" at bounding box center [386, 376] width 39 height 16
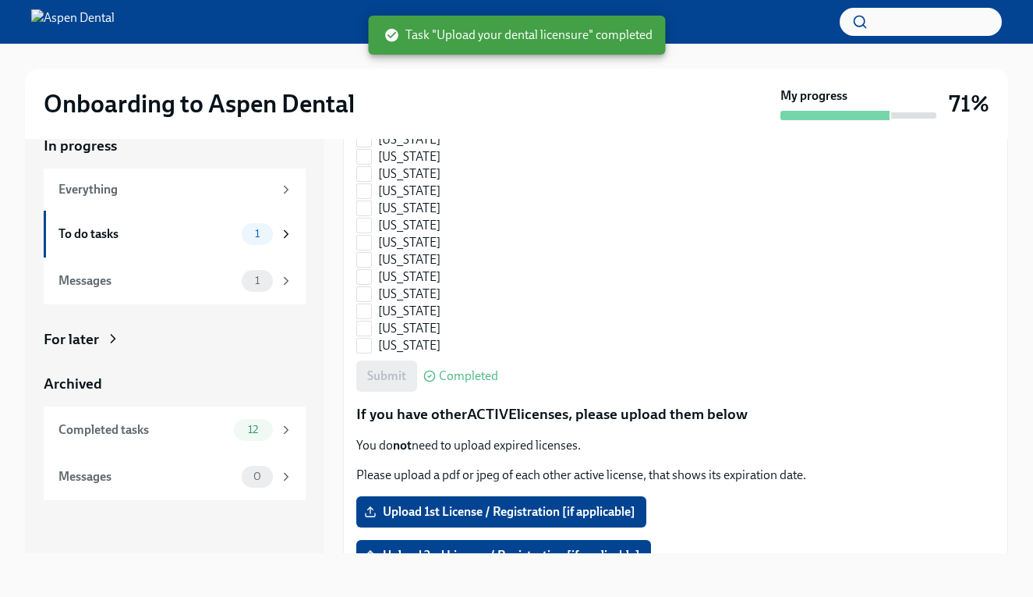
checkbox input "true"
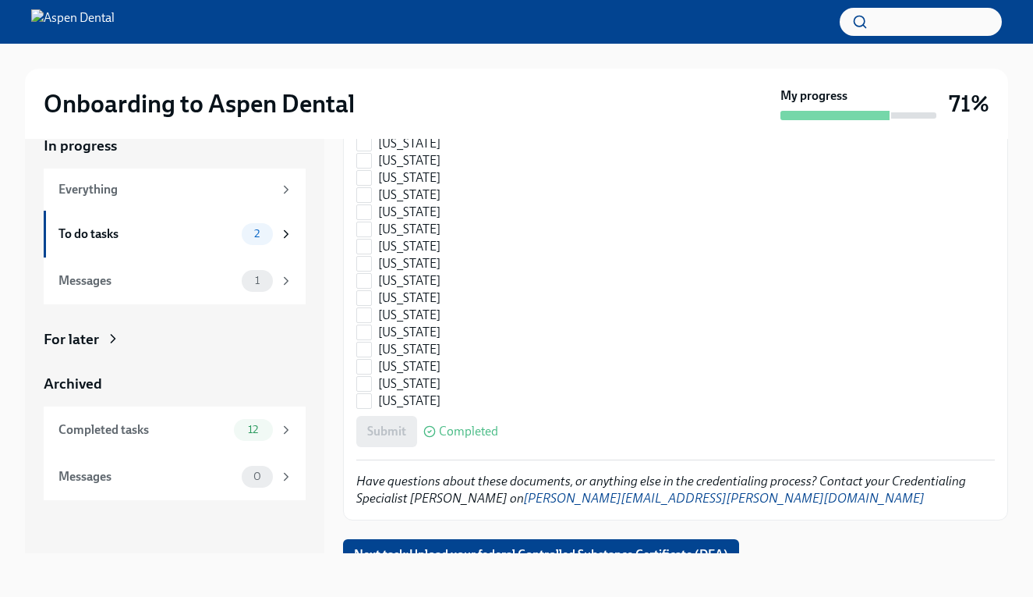
scroll to position [2296, 0]
click at [555, 548] on span "Next task : Upload your federal Controlled Substance Certificate (DEA)" at bounding box center [541, 556] width 374 height 16
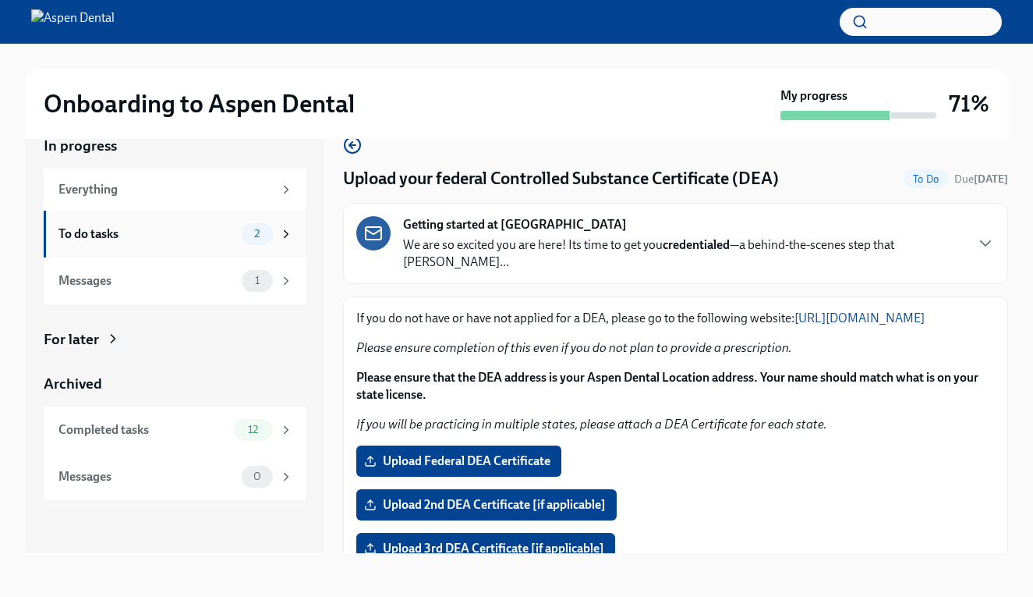
click at [193, 231] on div "To do tasks" at bounding box center [146, 233] width 177 height 17
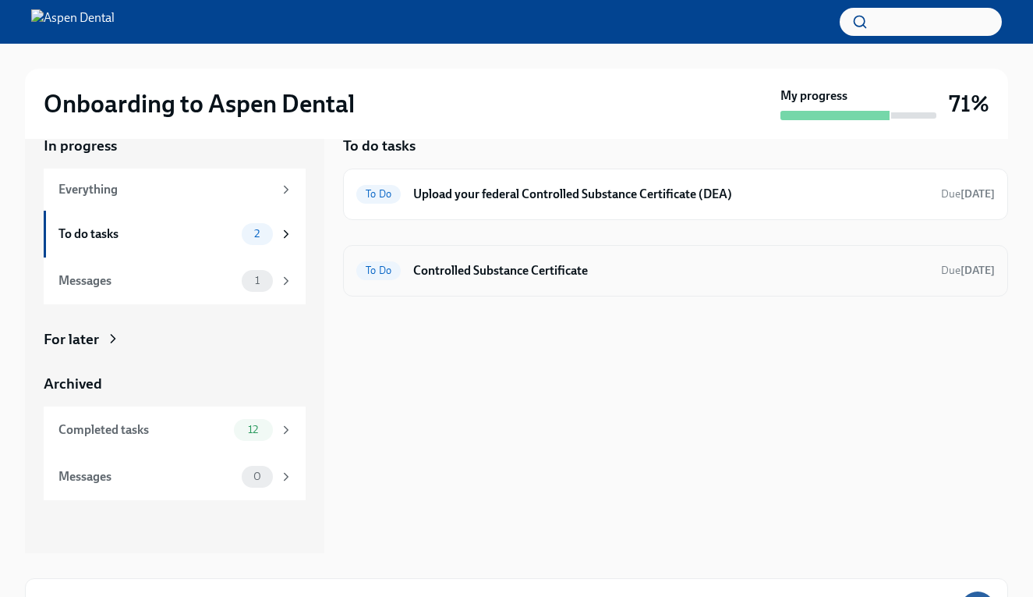
click at [454, 268] on h6 "Controlled Substance Certificate" at bounding box center [671, 270] width 516 height 17
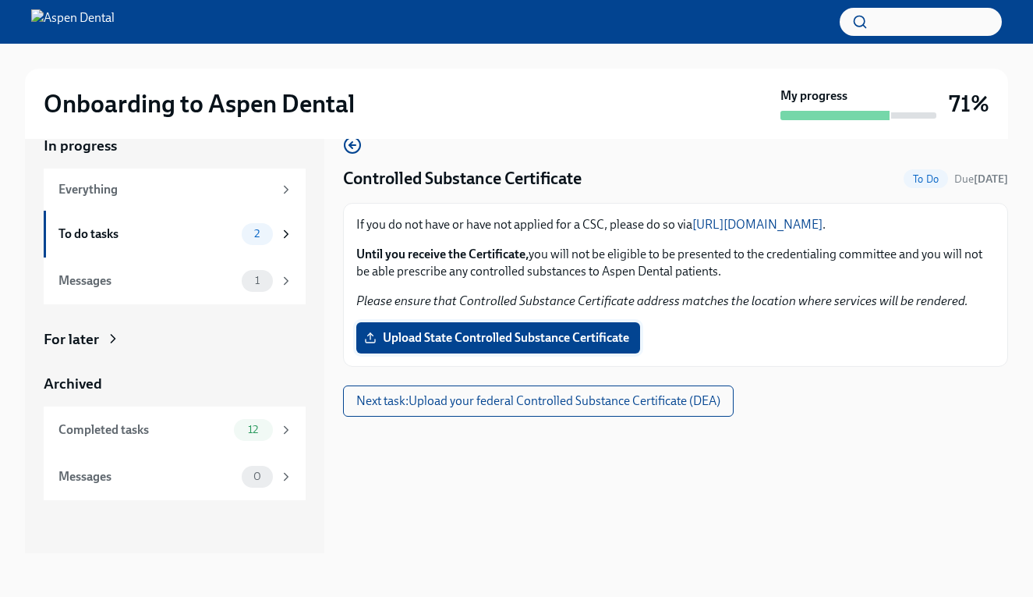
click at [548, 337] on span "Upload State Controlled Substance Certificate" at bounding box center [498, 338] width 262 height 16
click at [0, 0] on input "Upload State Controlled Substance Certificate" at bounding box center [0, 0] width 0 height 0
click at [564, 399] on span "Next task : Upload your federal Controlled Substance Certificate (DEA)" at bounding box center [538, 401] width 364 height 16
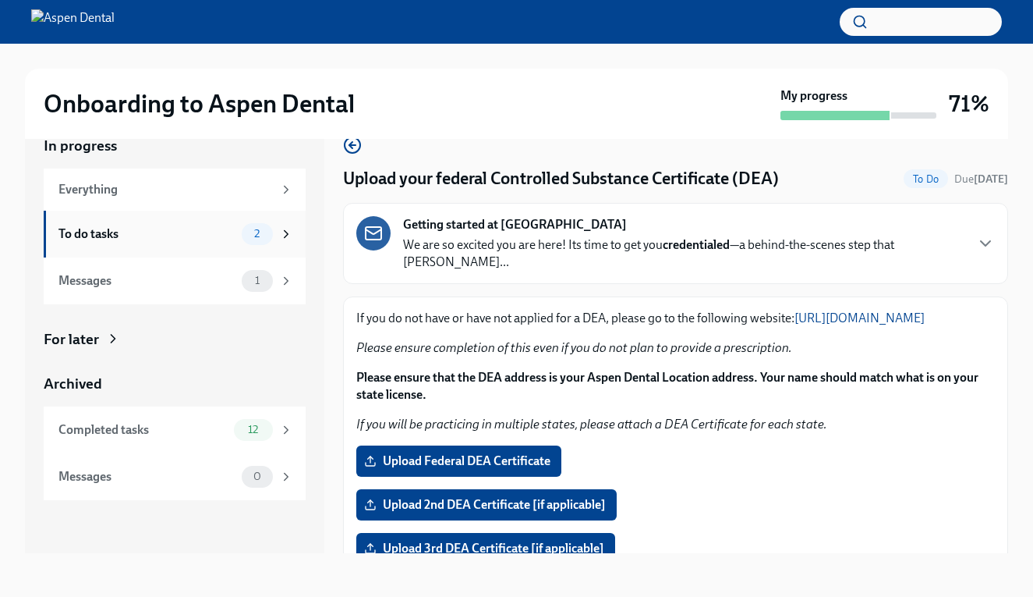
click at [237, 230] on div "To do tasks 2" at bounding box center [175, 234] width 235 height 22
